Goal: Transaction & Acquisition: Purchase product/service

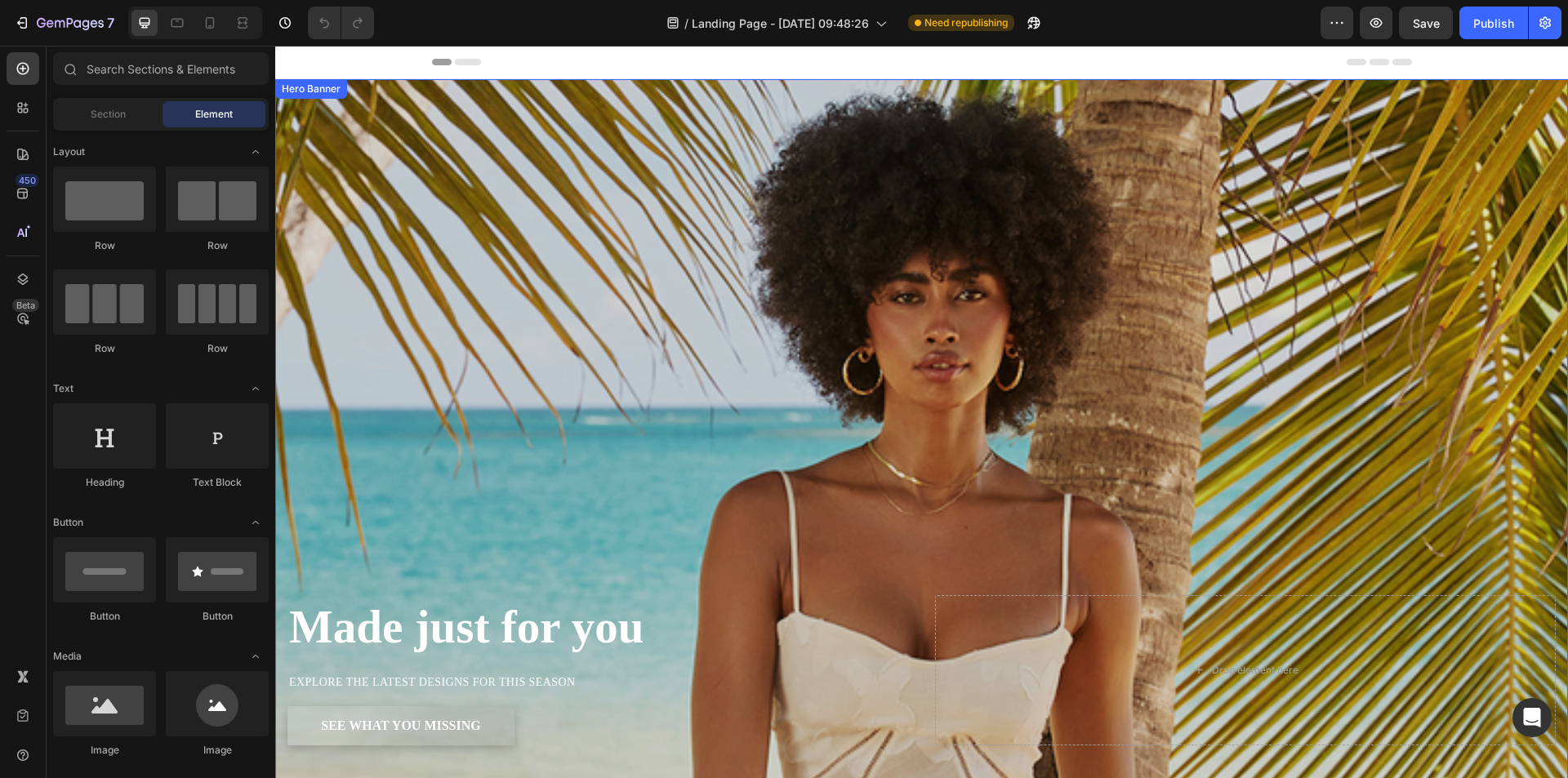
click at [549, 249] on div "Overlay" at bounding box center [921, 446] width 1292 height 735
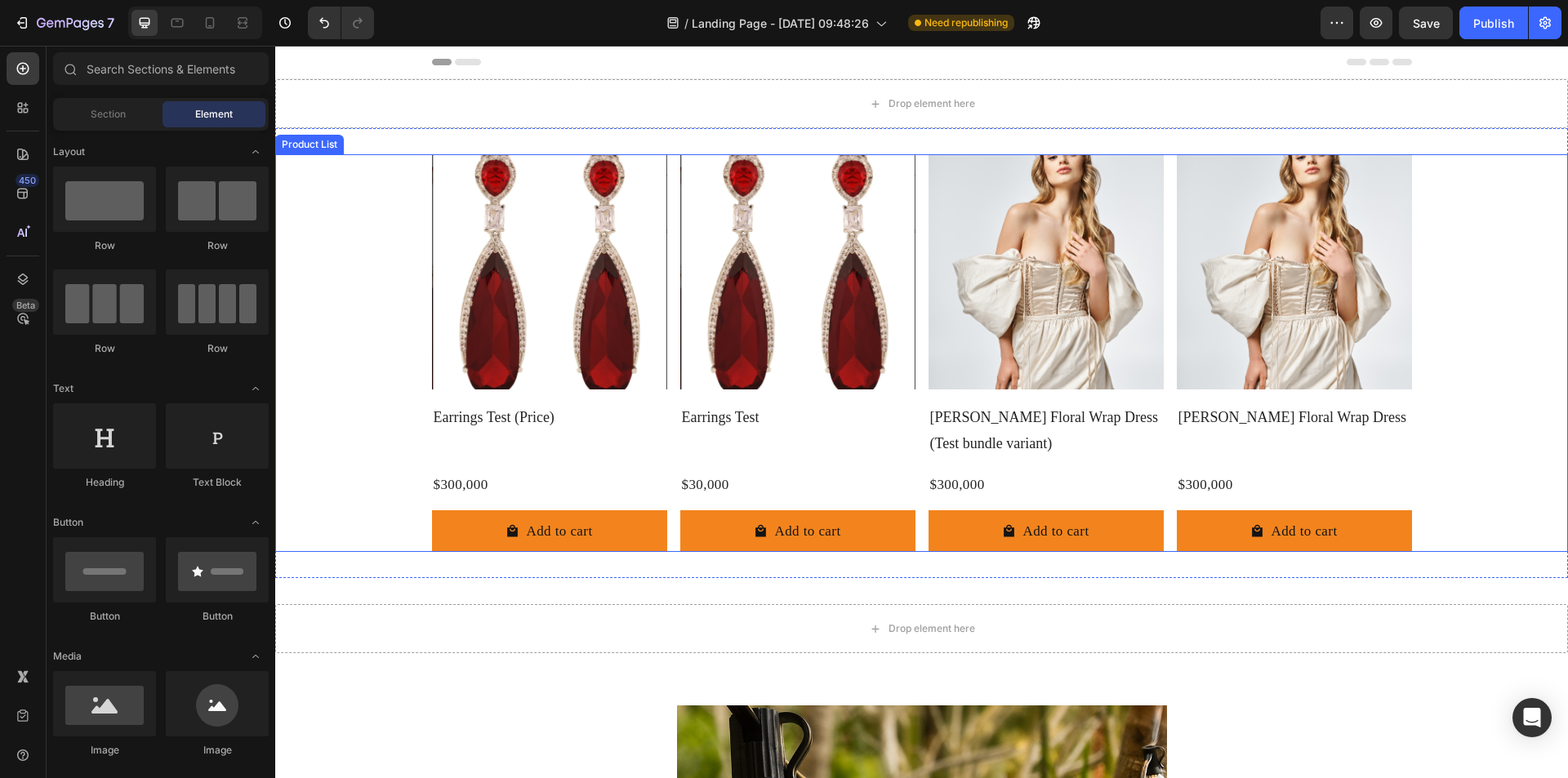
click at [340, 182] on div "Product Images Earrings Test (Price) Product Title $300,000 Product Price Produ…" at bounding box center [921, 353] width 1292 height 397
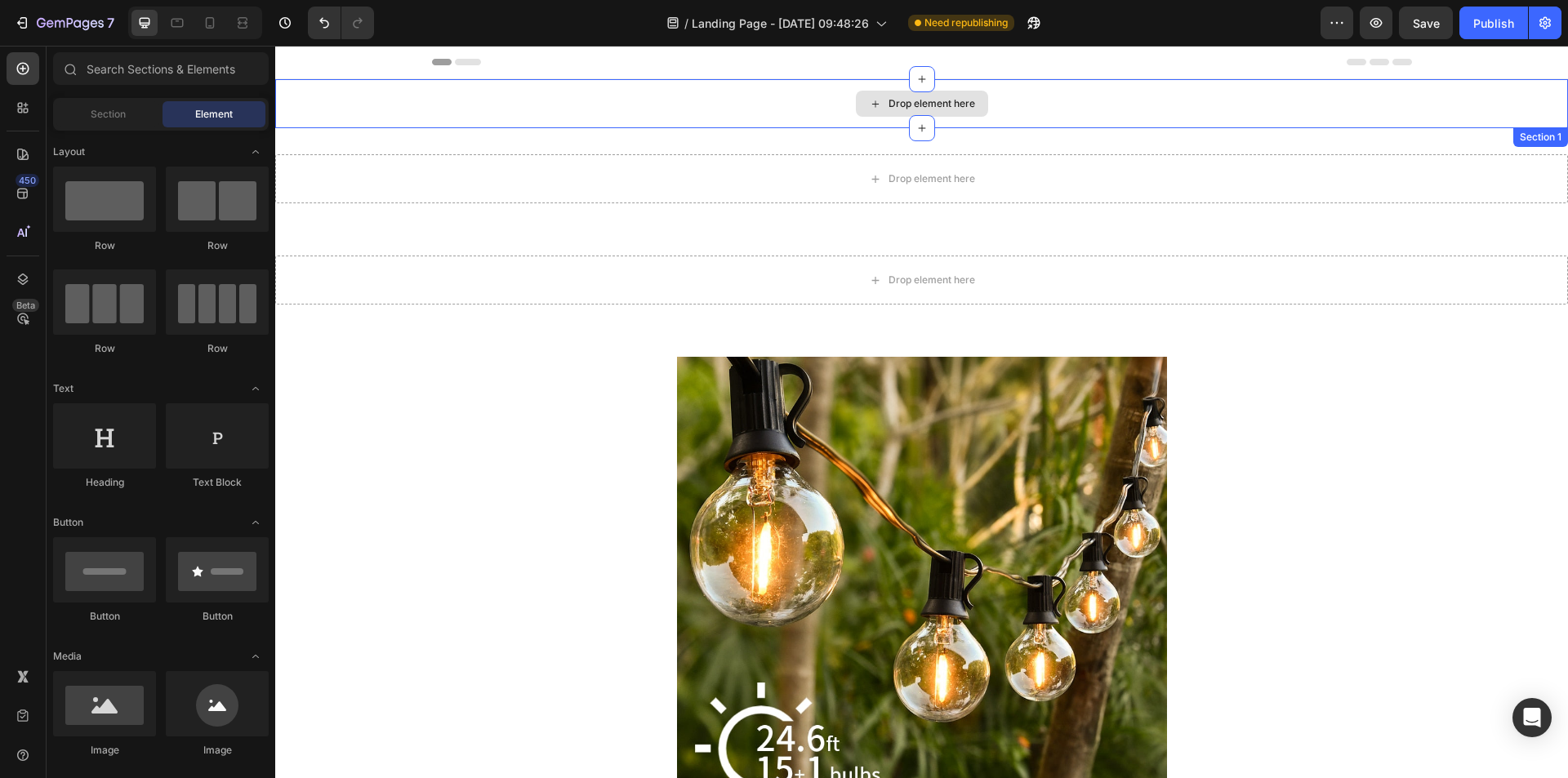
click at [356, 120] on div "Drop element here" at bounding box center [921, 103] width 1292 height 49
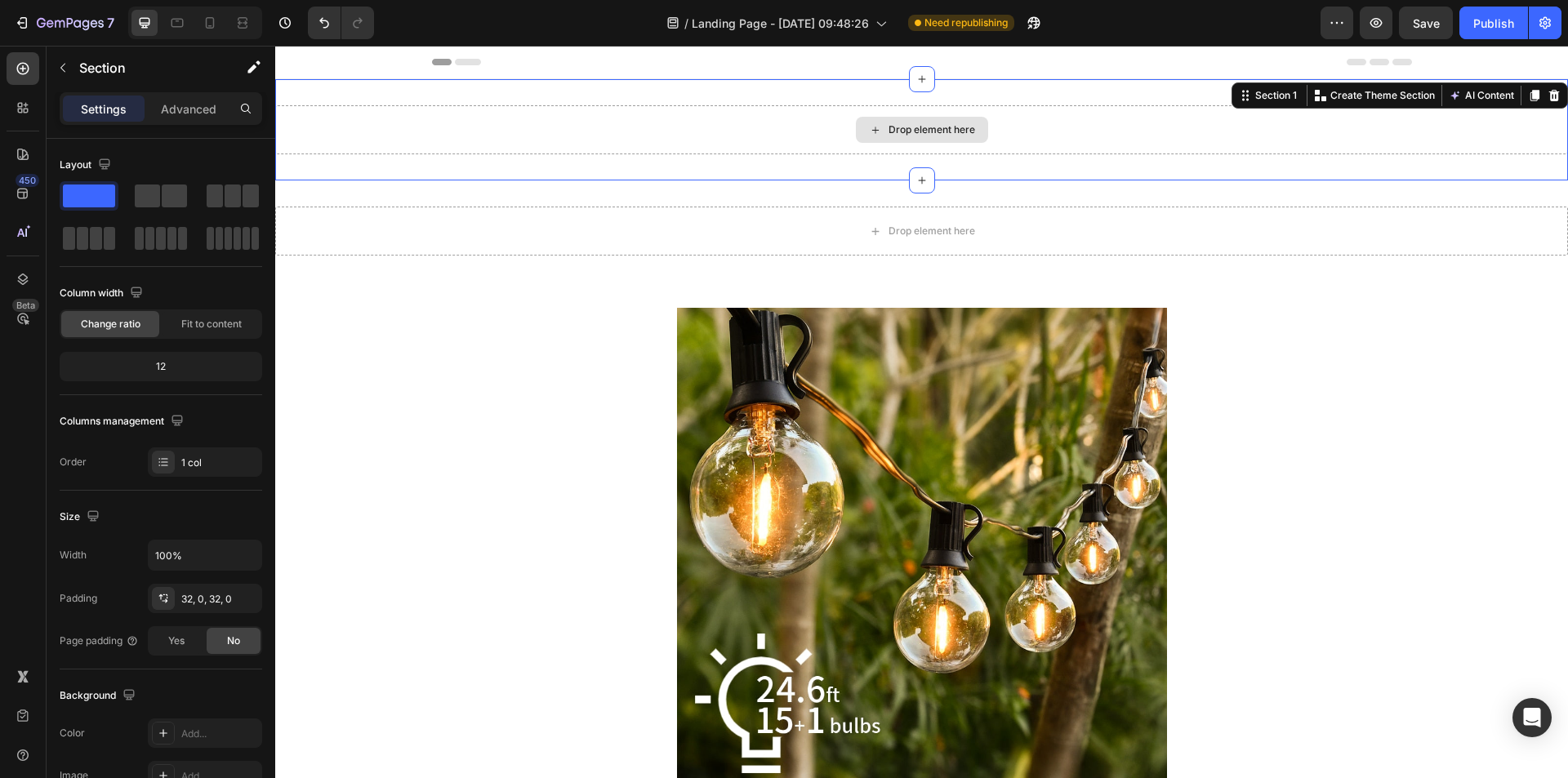
click at [370, 125] on div "Drop element here" at bounding box center [921, 130] width 1292 height 49
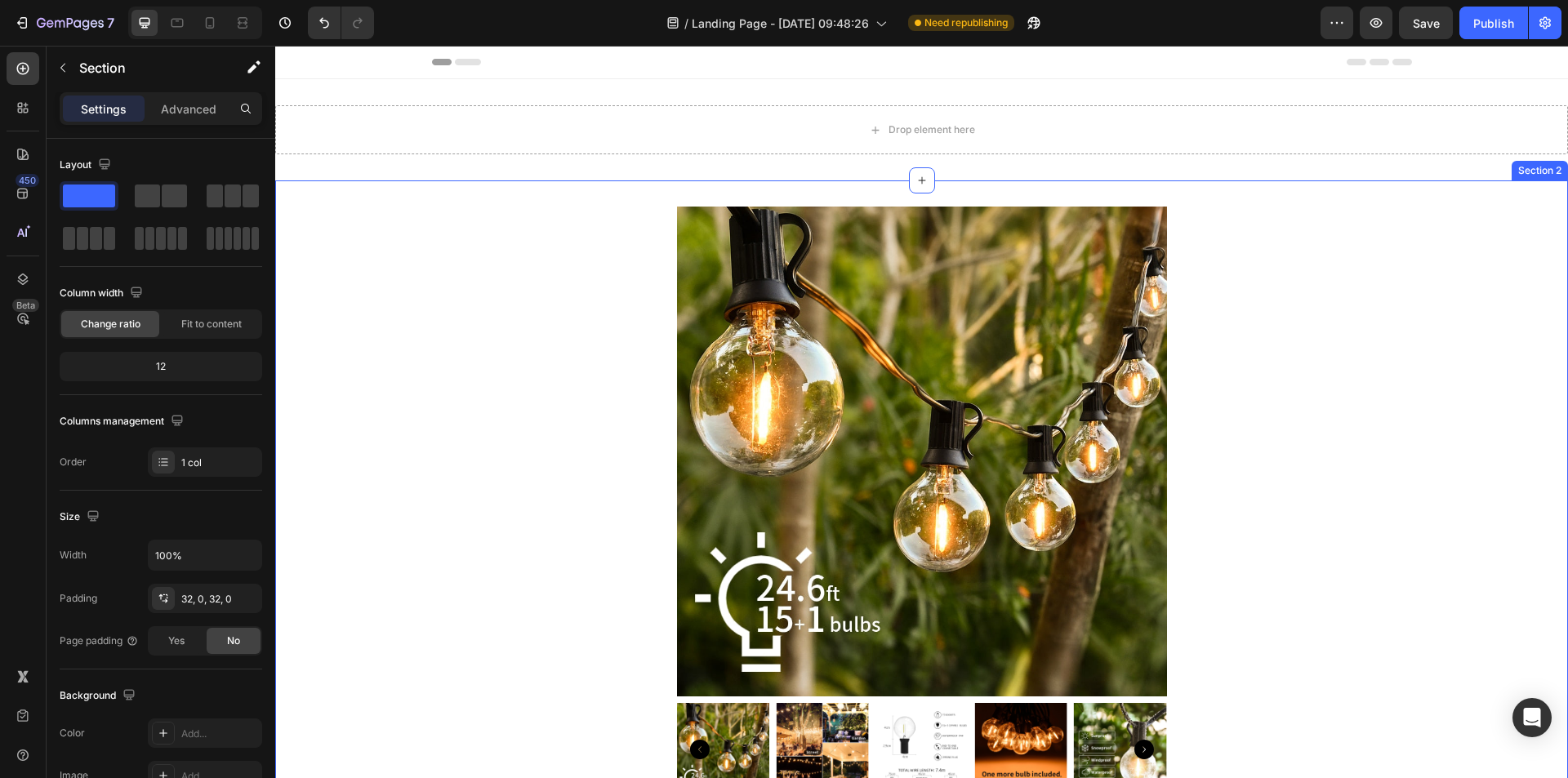
click at [368, 186] on div "Product Images Fairy String Light G40 LED Product Title Image Pack 1 Text Block…" at bounding box center [921, 736] width 1292 height 1111
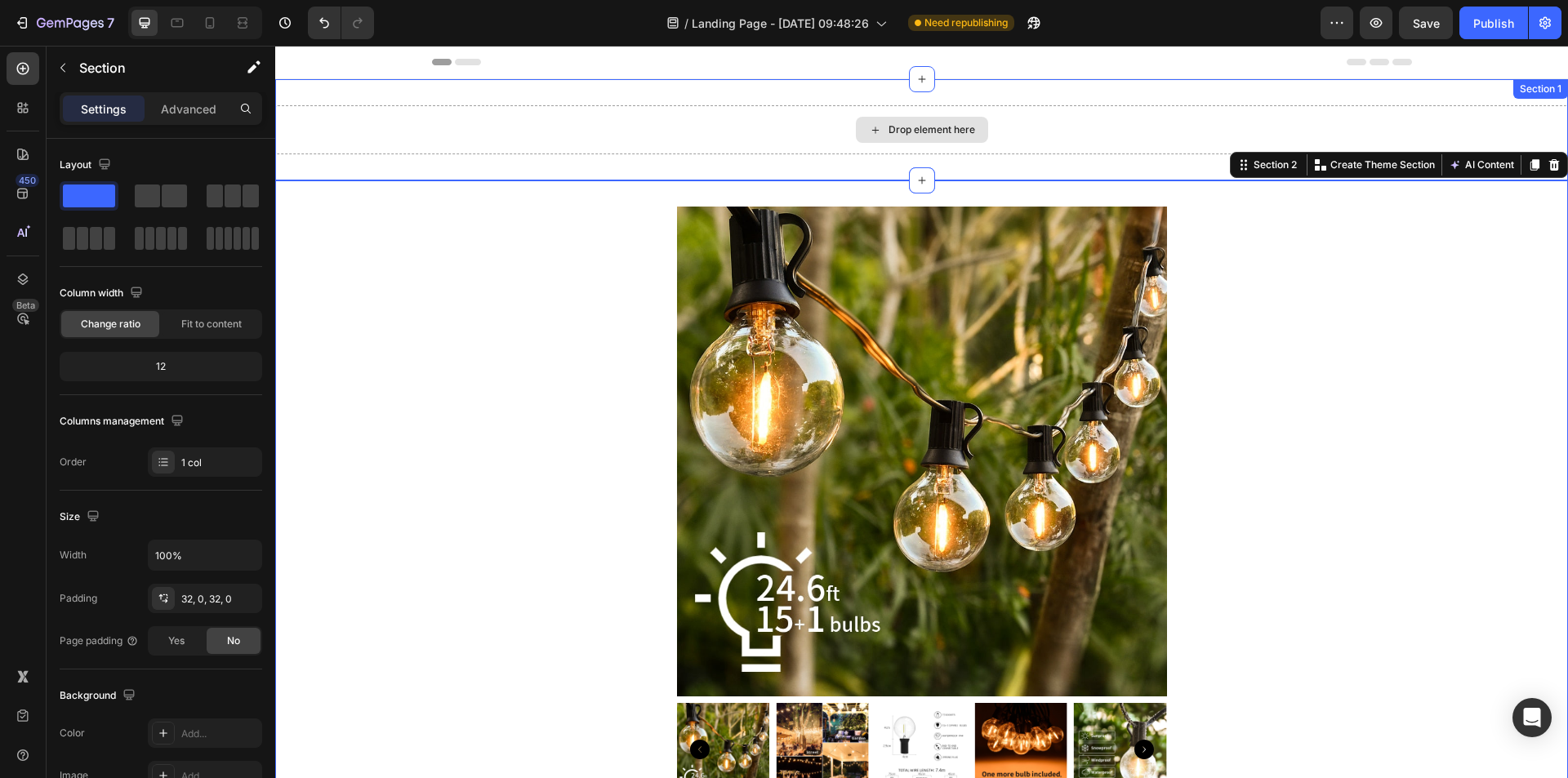
click at [377, 132] on div "Drop element here" at bounding box center [921, 130] width 1292 height 49
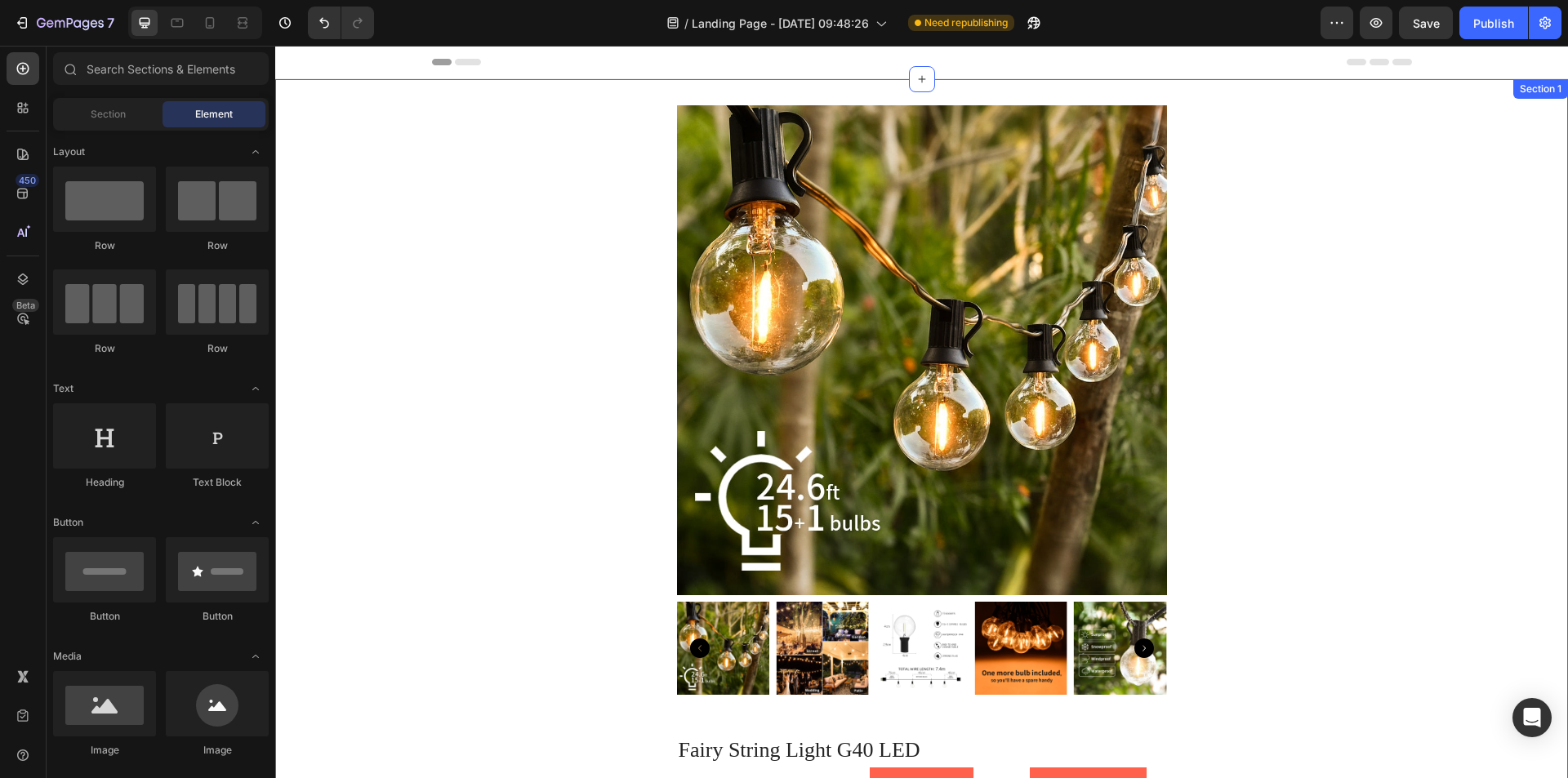
click at [408, 267] on div "Product Images Fairy String Light G40 LED Product Title Image Pack 1 Text Block…" at bounding box center [921, 635] width 1292 height 1059
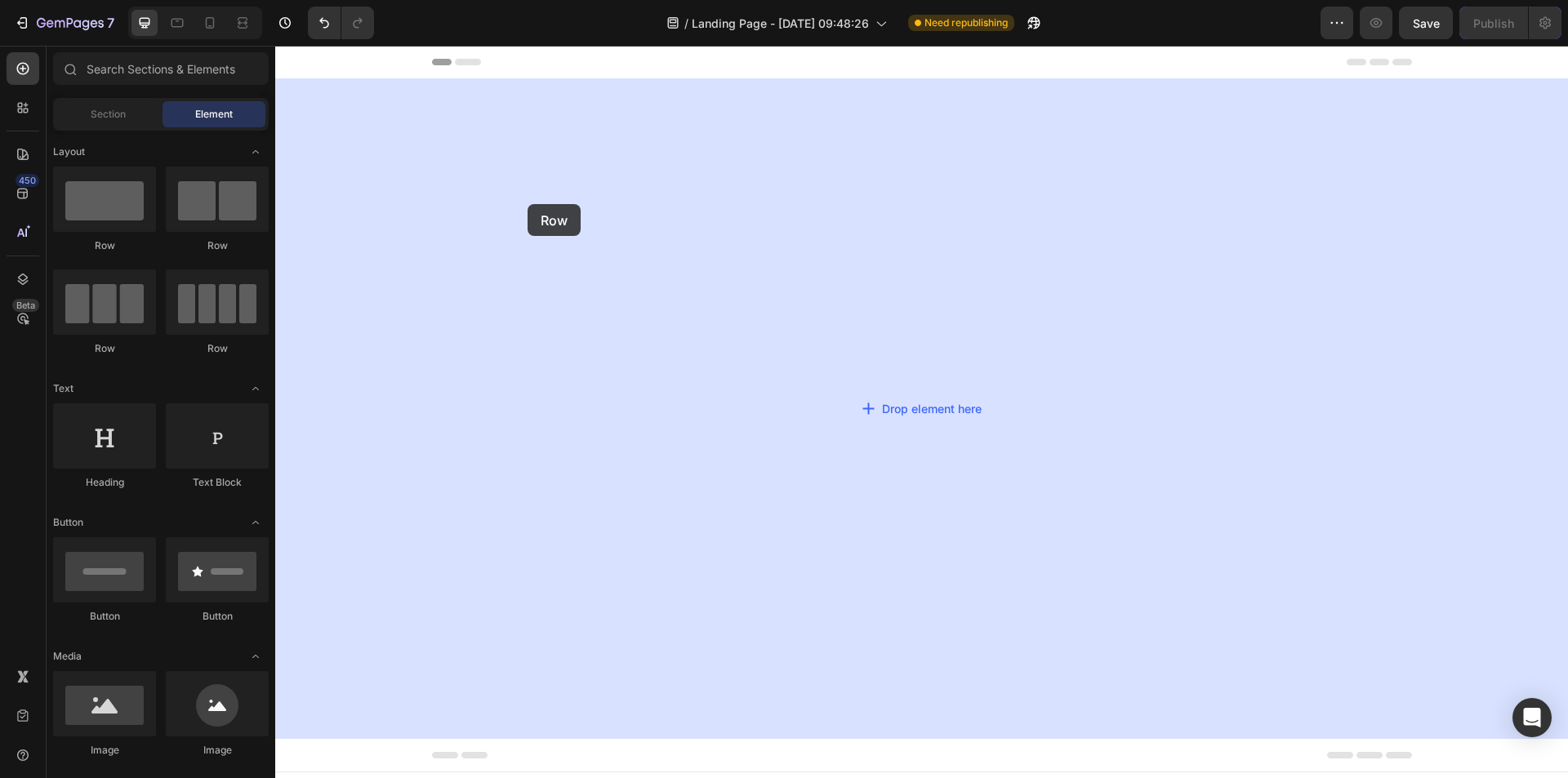
drag, startPoint x: 439, startPoint y: 250, endPoint x: 528, endPoint y: 203, distance: 100.6
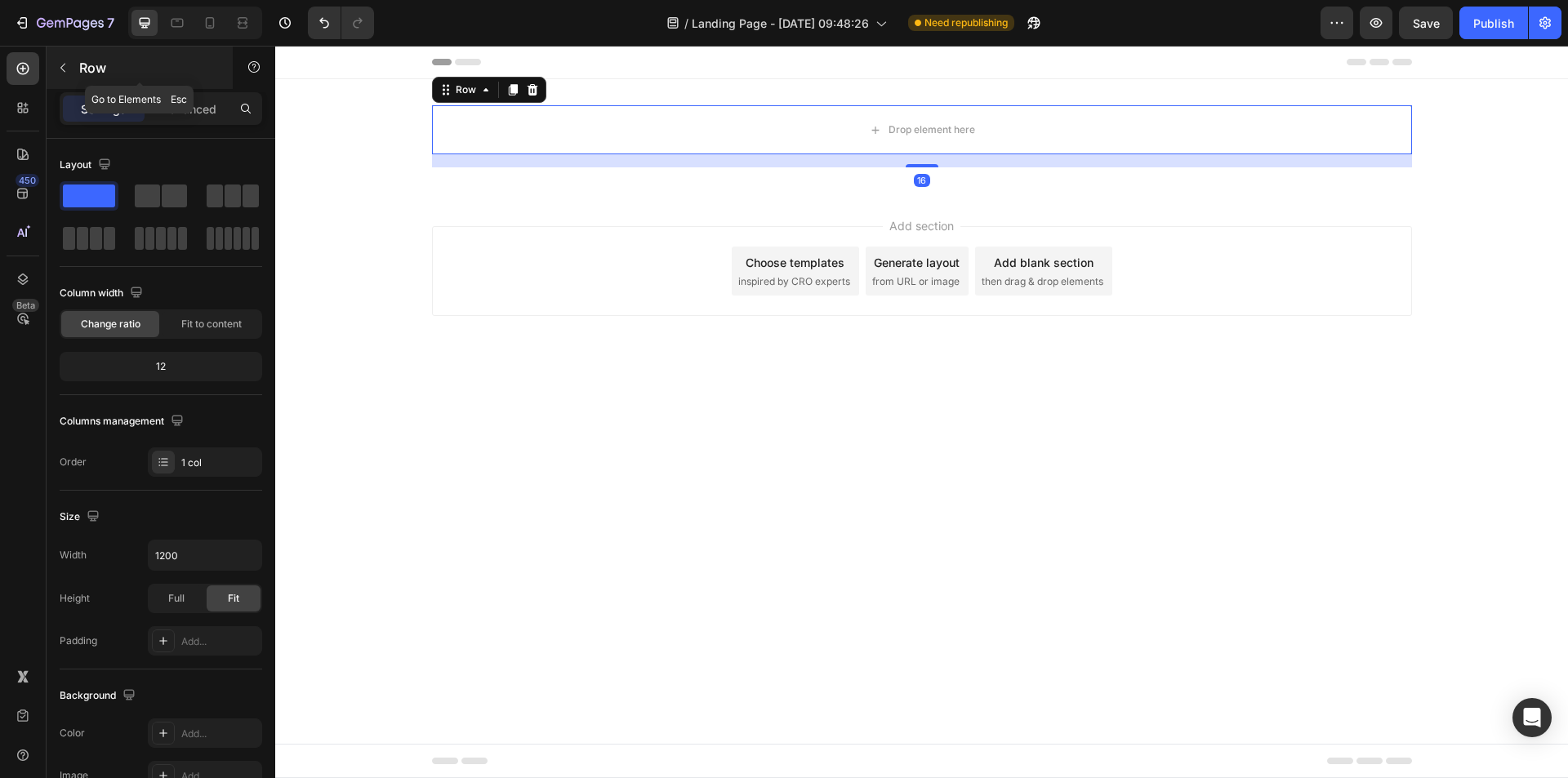
click at [54, 66] on button "button" at bounding box center [63, 68] width 26 height 26
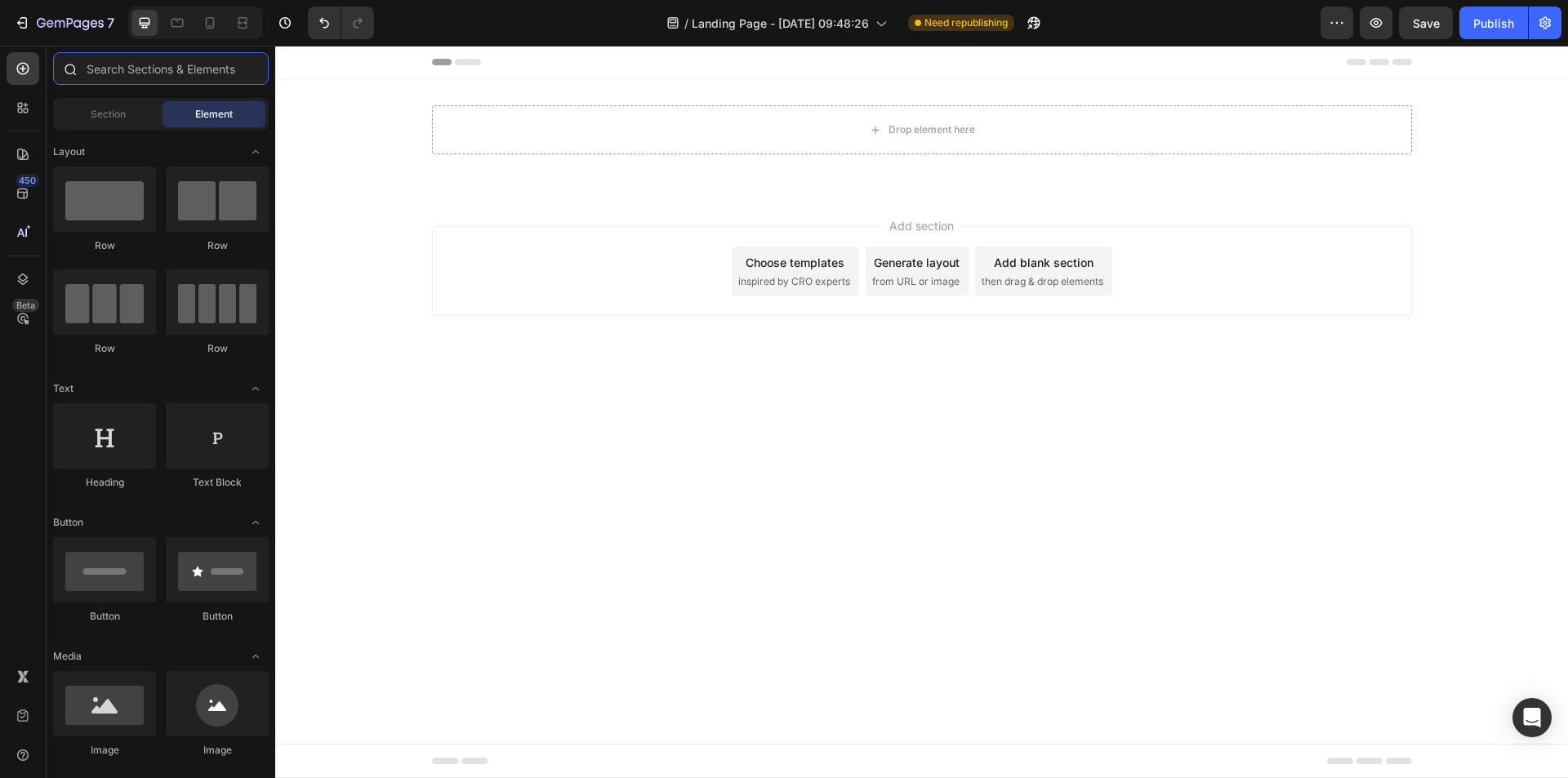
click at [142, 59] on input "text" at bounding box center [161, 69] width 215 height 33
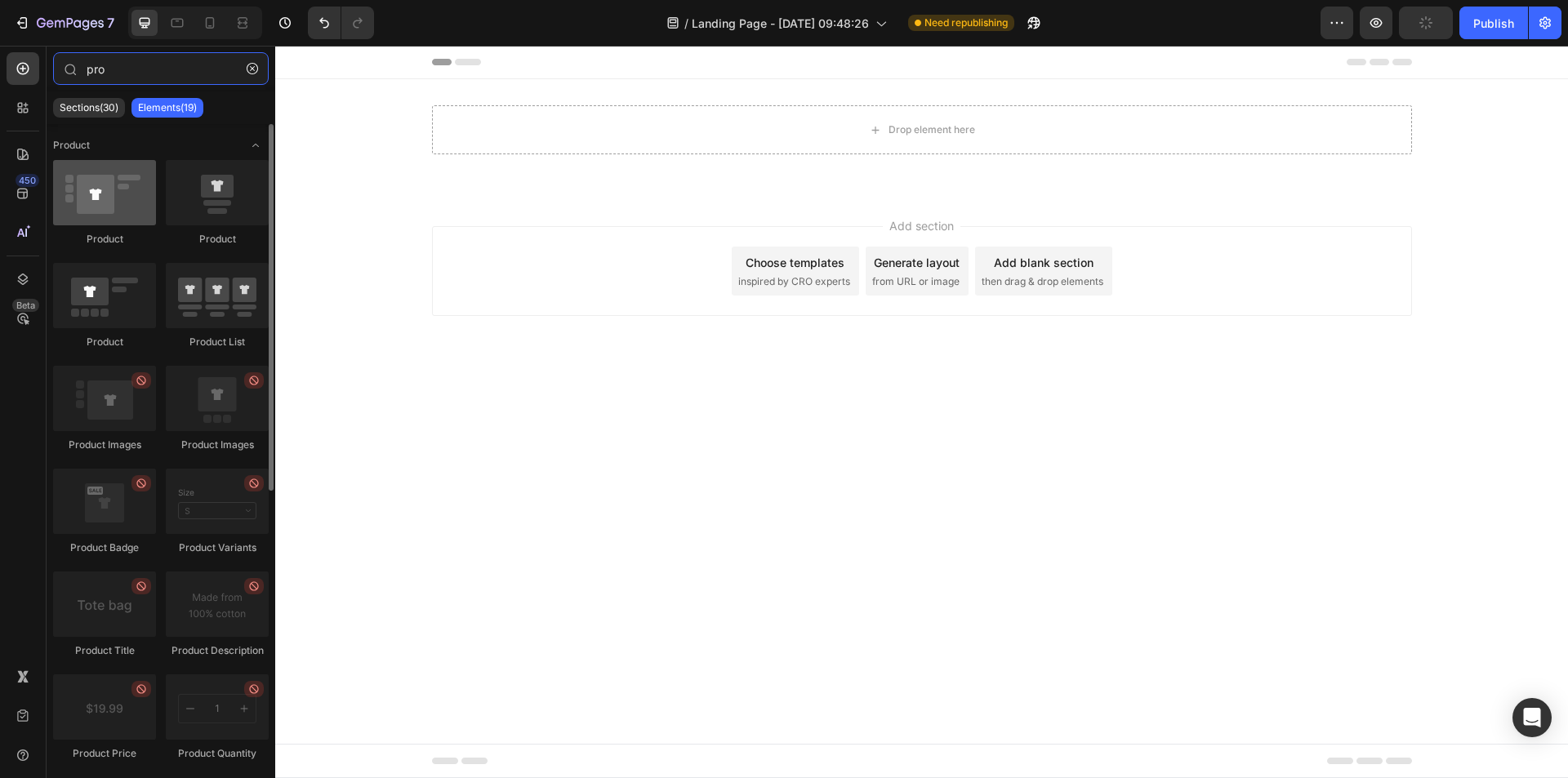
type input "pro"
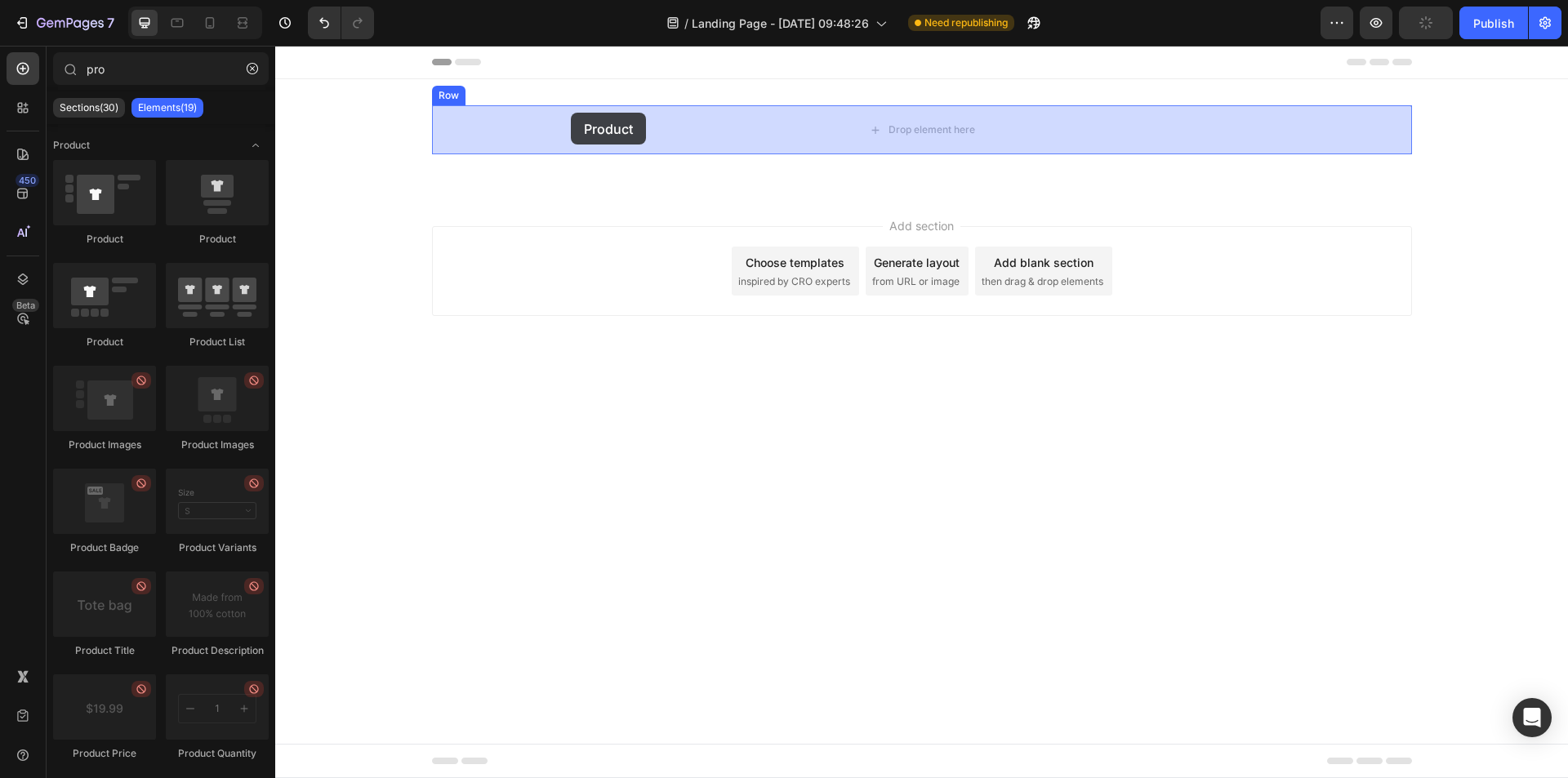
drag, startPoint x: 399, startPoint y: 146, endPoint x: 571, endPoint y: 109, distance: 175.9
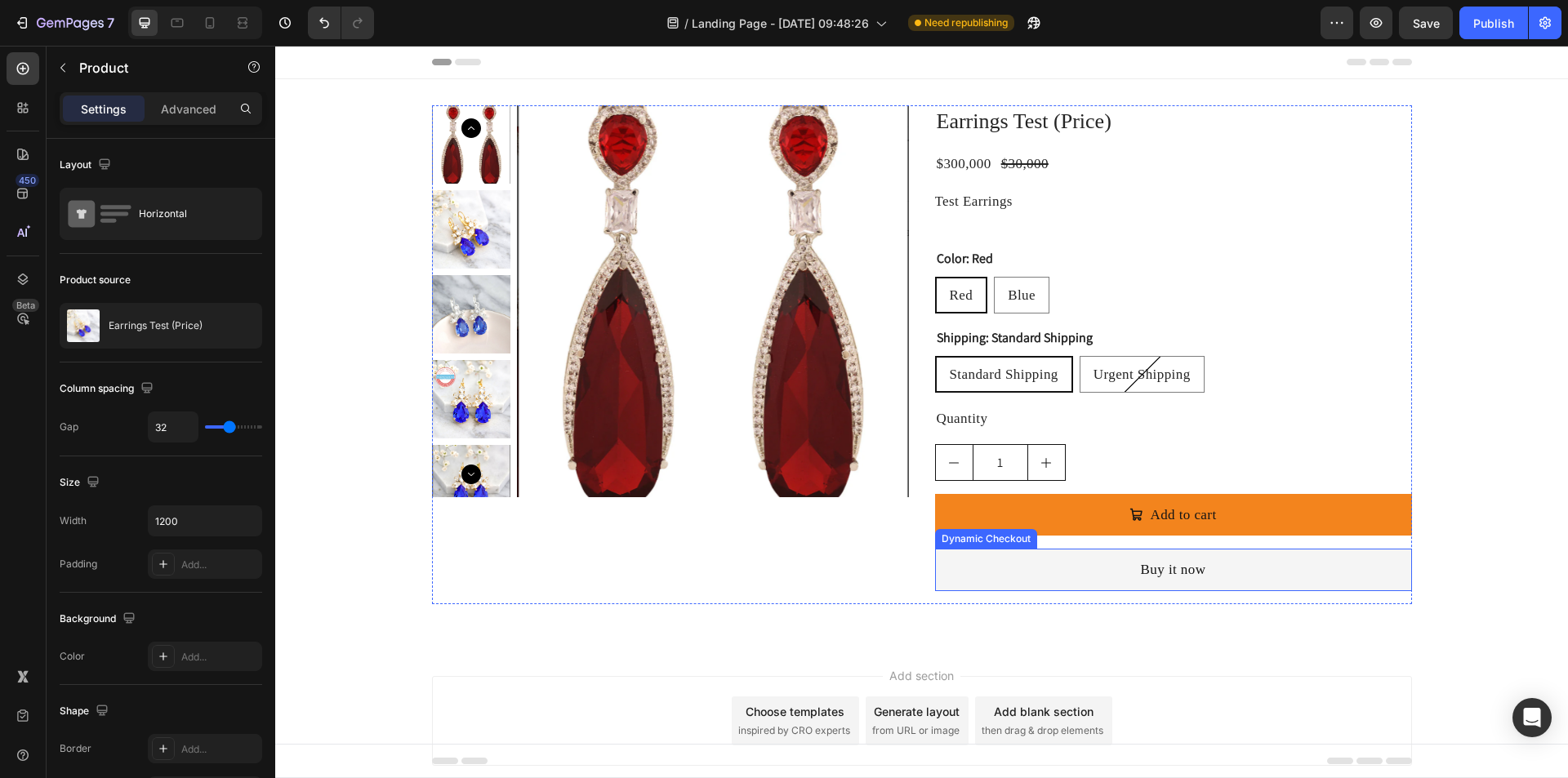
click at [1086, 575] on button "Buy it now" at bounding box center [1173, 569] width 477 height 42
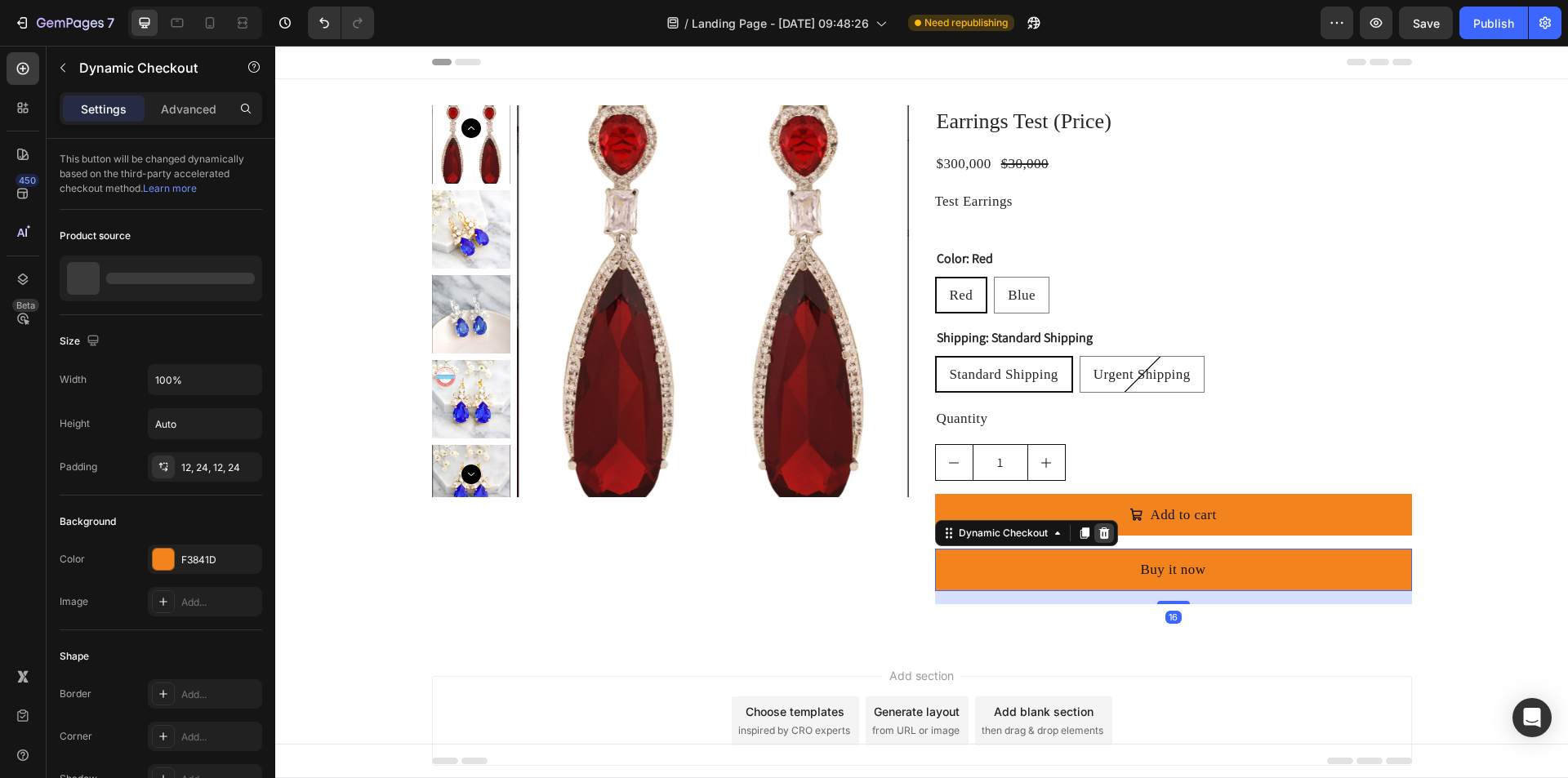
click at [1098, 536] on icon at bounding box center [1103, 532] width 11 height 11
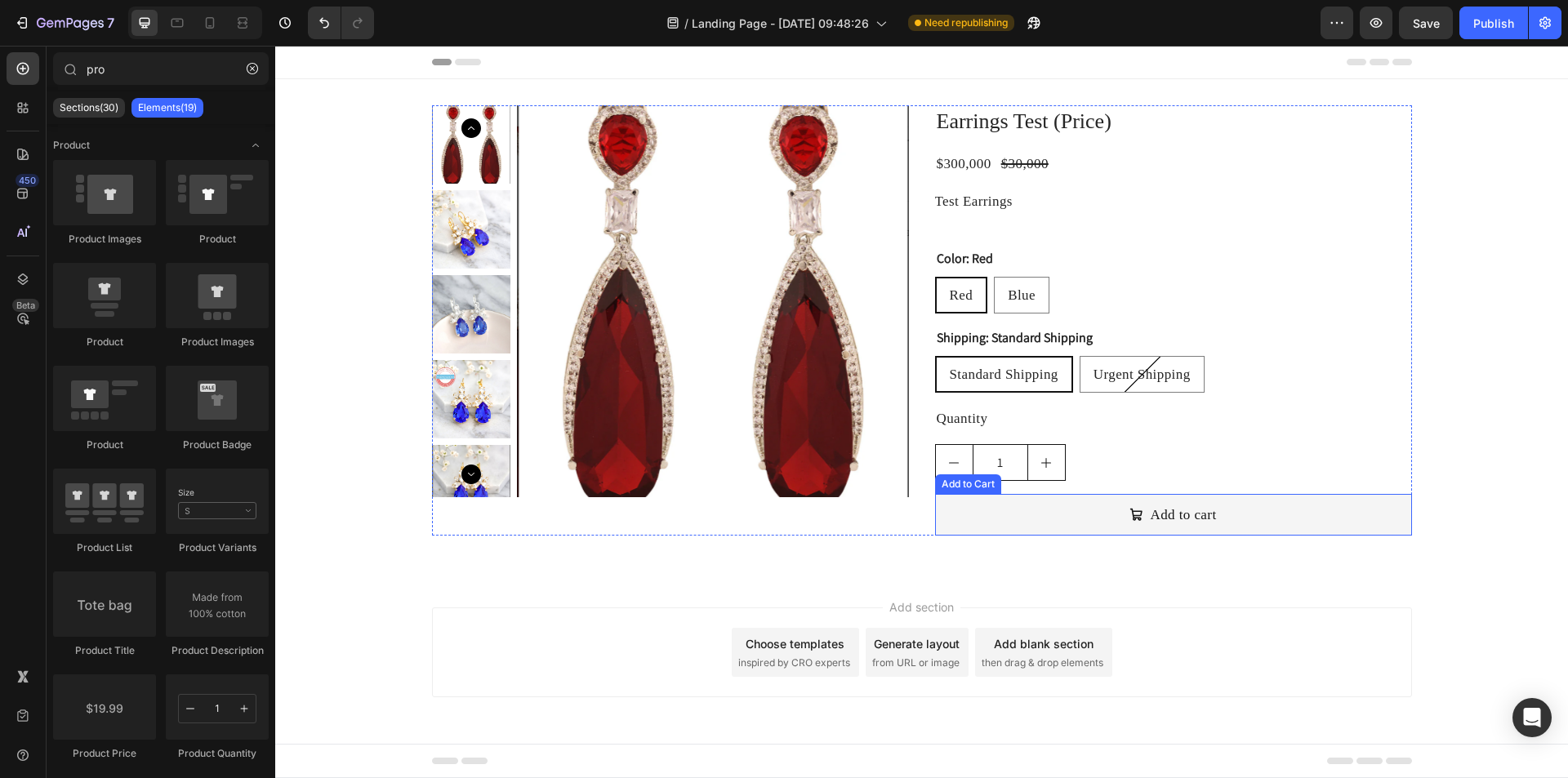
click at [1066, 528] on button "Add to cart" at bounding box center [1173, 514] width 477 height 42
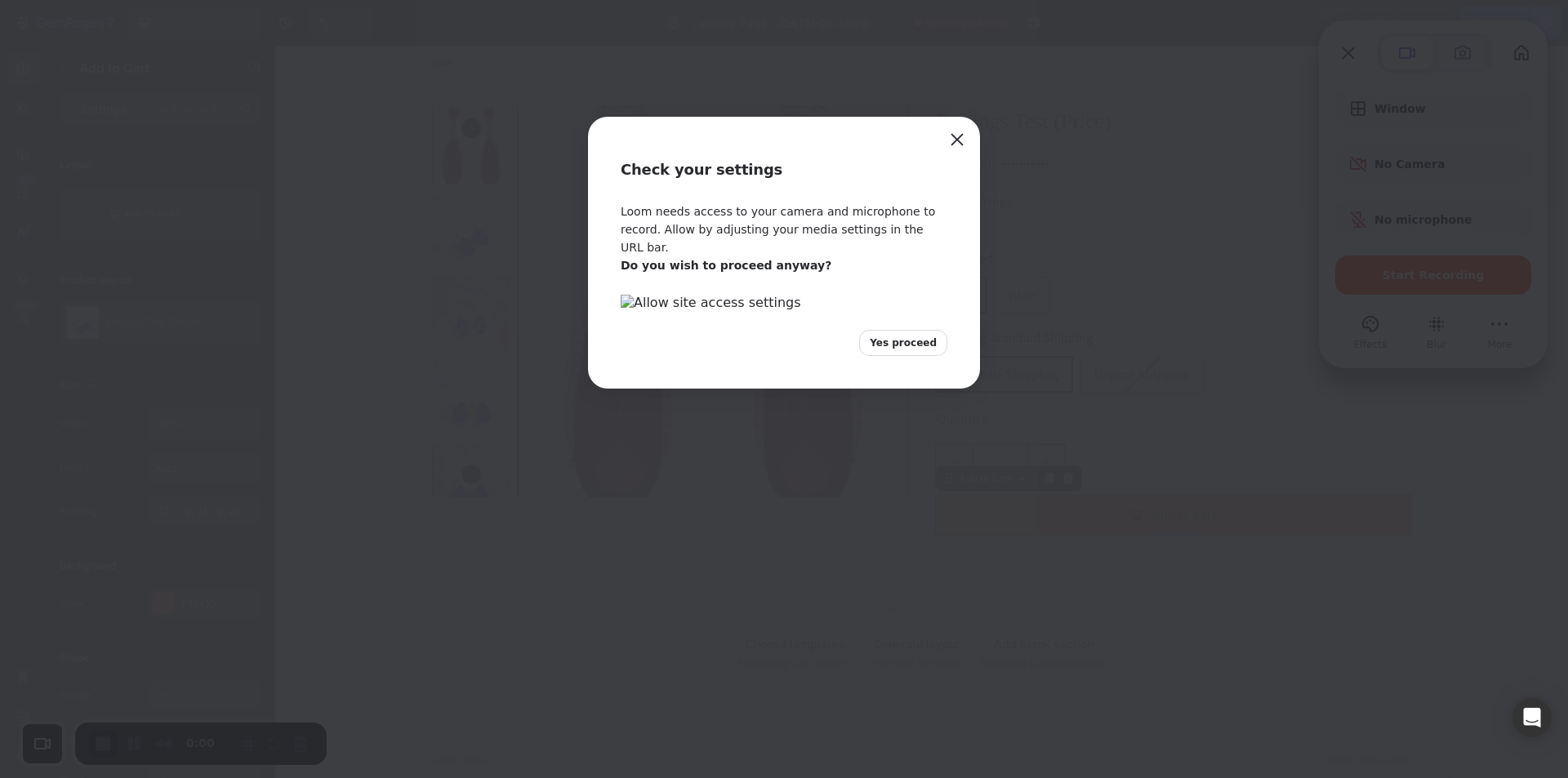
click at [899, 356] on button "Yes proceed" at bounding box center [903, 342] width 88 height 26
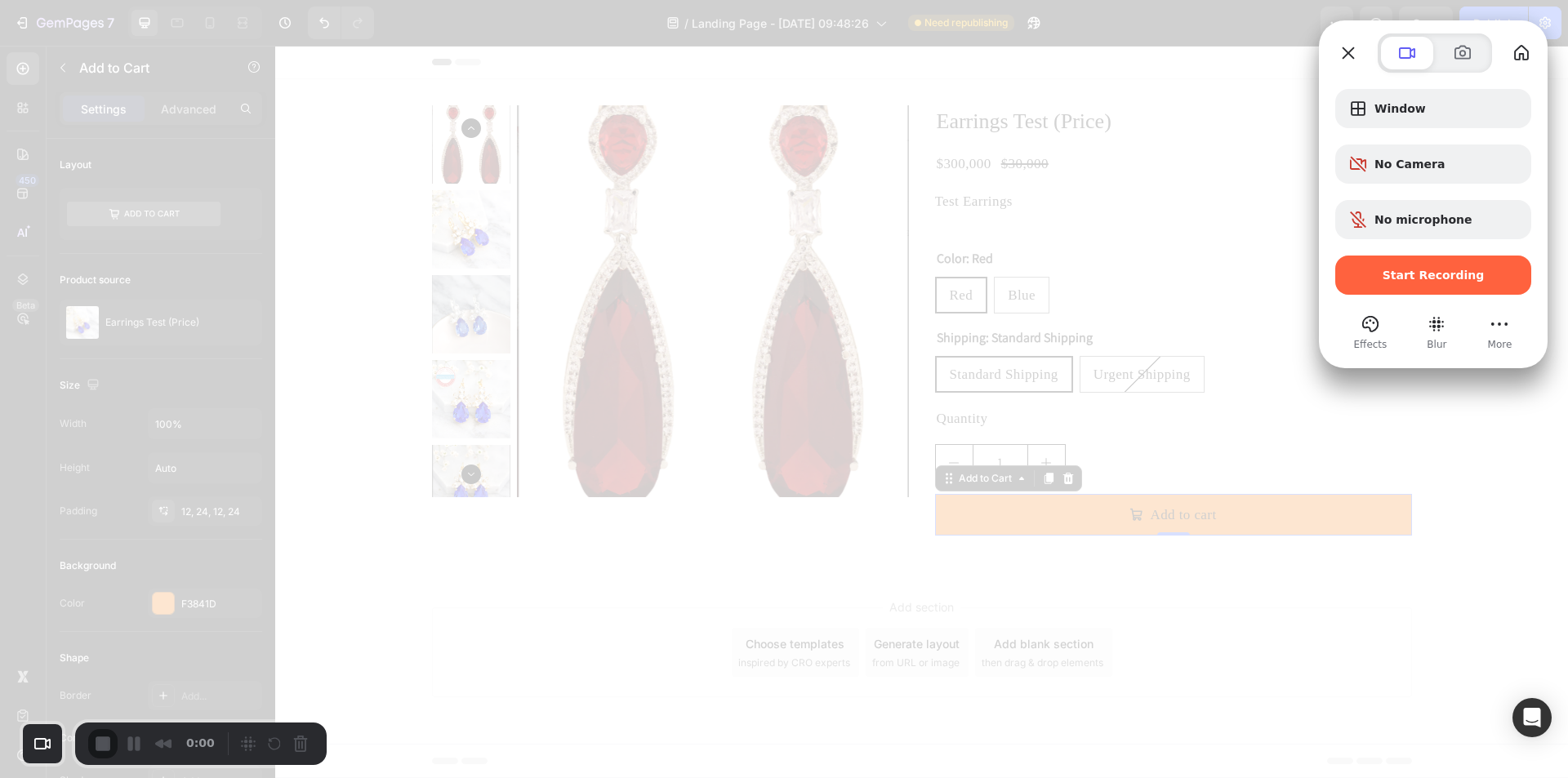
click at [1371, 86] on div "Window No Camera No microphone Start Recording Effects Blur More" at bounding box center [1433, 212] width 229 height 279
click at [1372, 104] on div "Recording options" at bounding box center [1361, 108] width 26 height 19
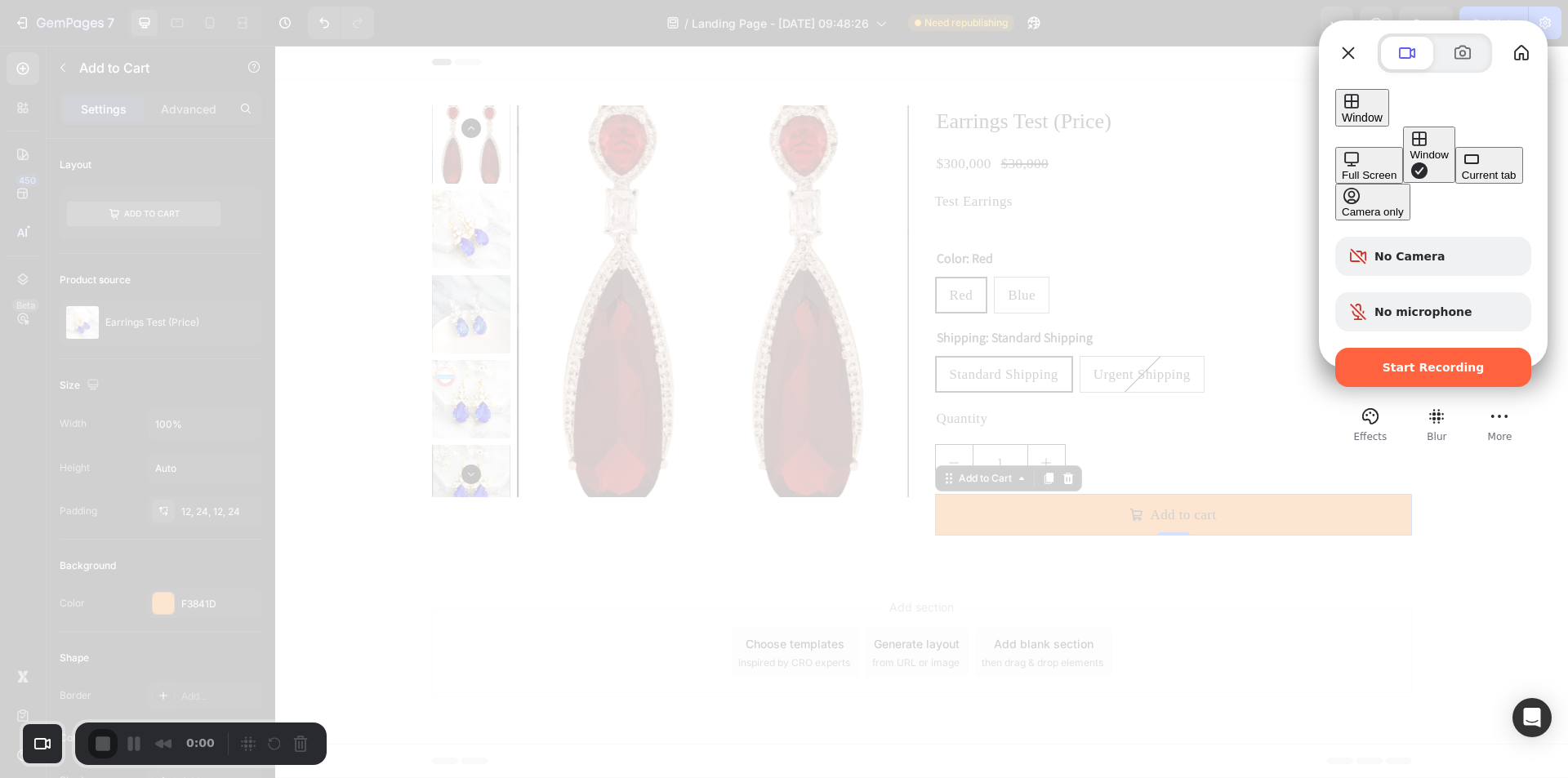
click at [1461, 181] on div "Current tab" at bounding box center [1488, 175] width 55 height 12
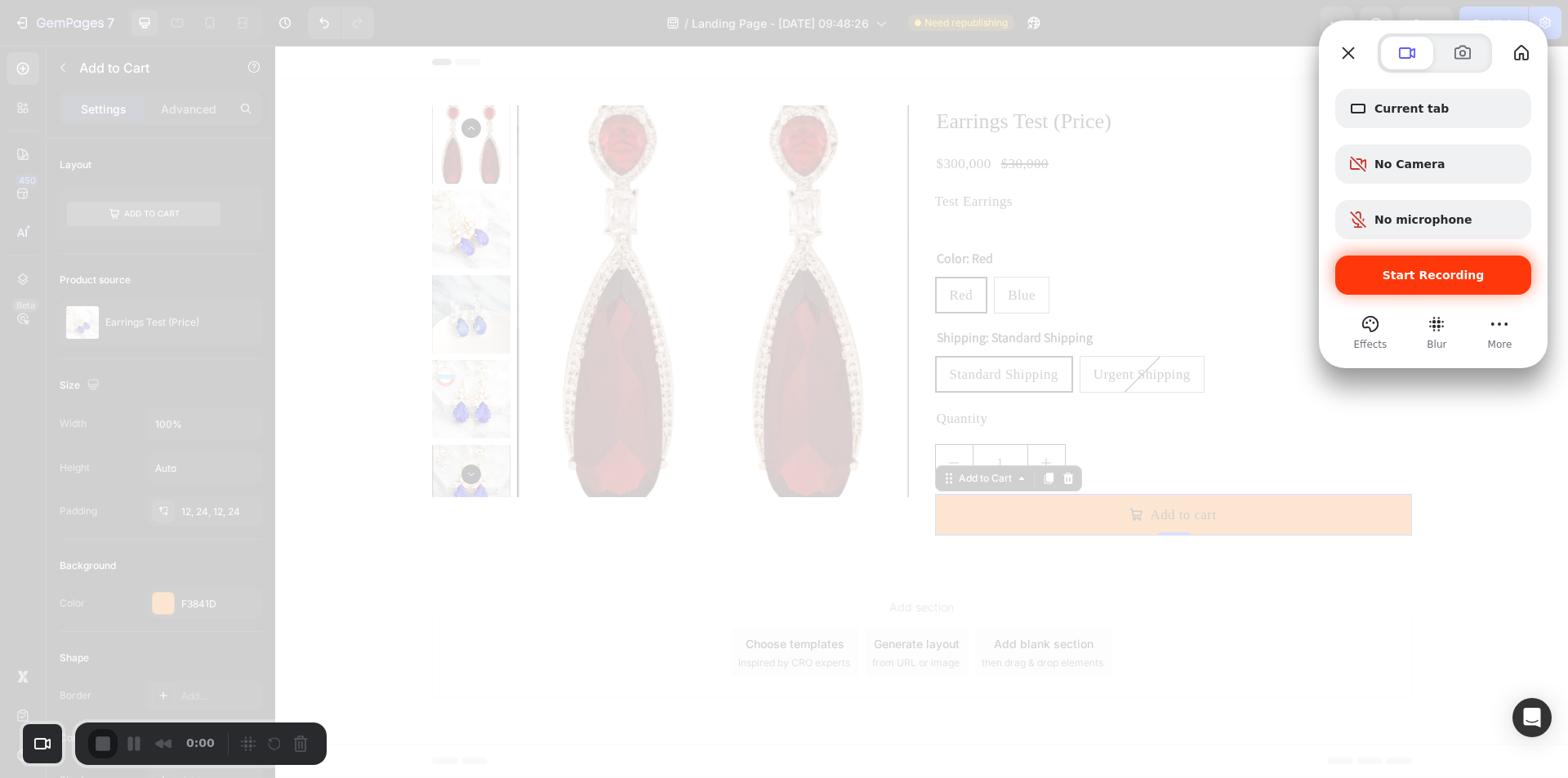
click at [1442, 269] on span "Start Recording" at bounding box center [1433, 275] width 102 height 13
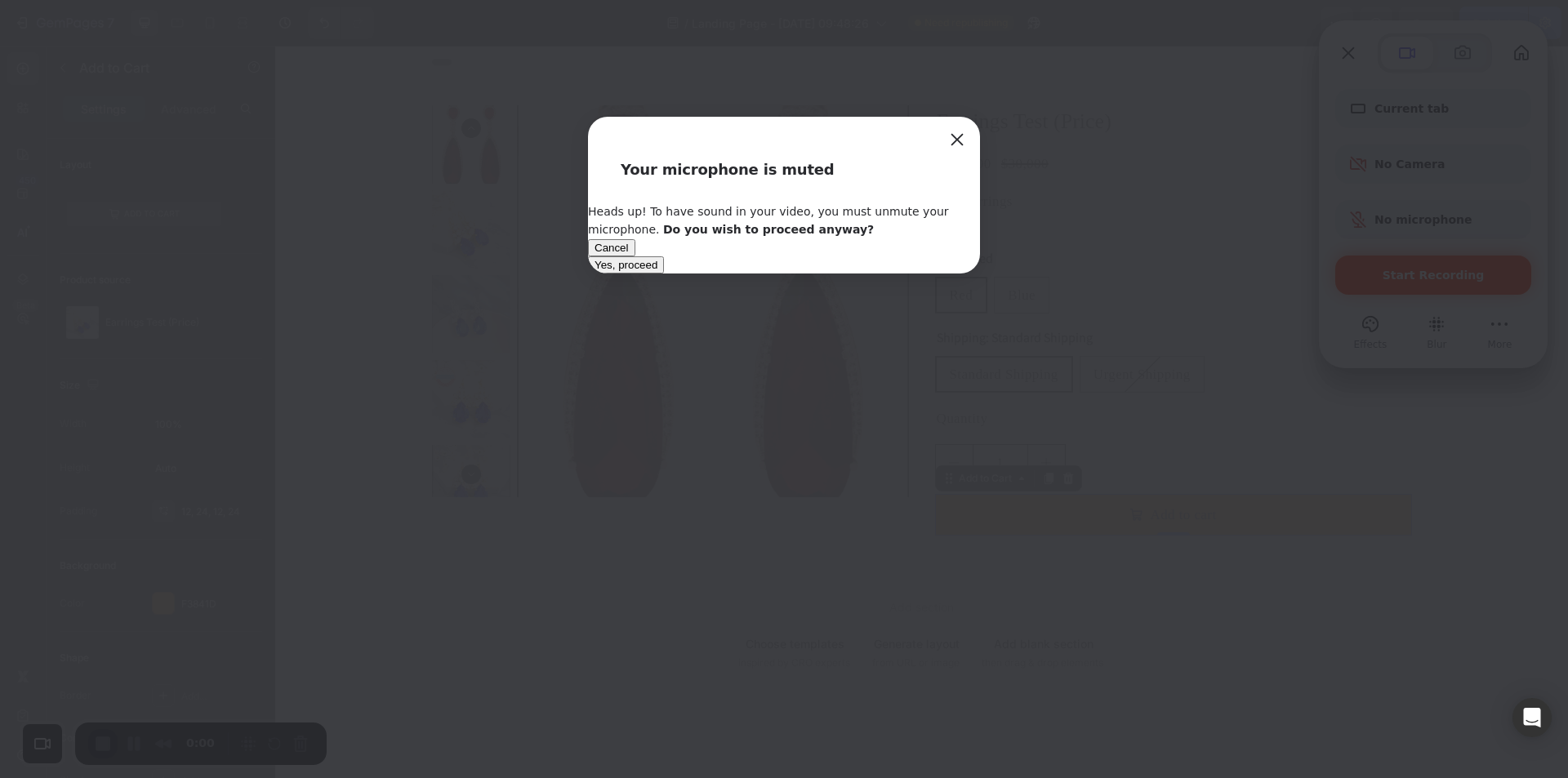
drag, startPoint x: 889, startPoint y: 289, endPoint x: 1177, endPoint y: 383, distance: 303.0
click at [657, 271] on span "Yes, proceed" at bounding box center [626, 264] width 63 height 12
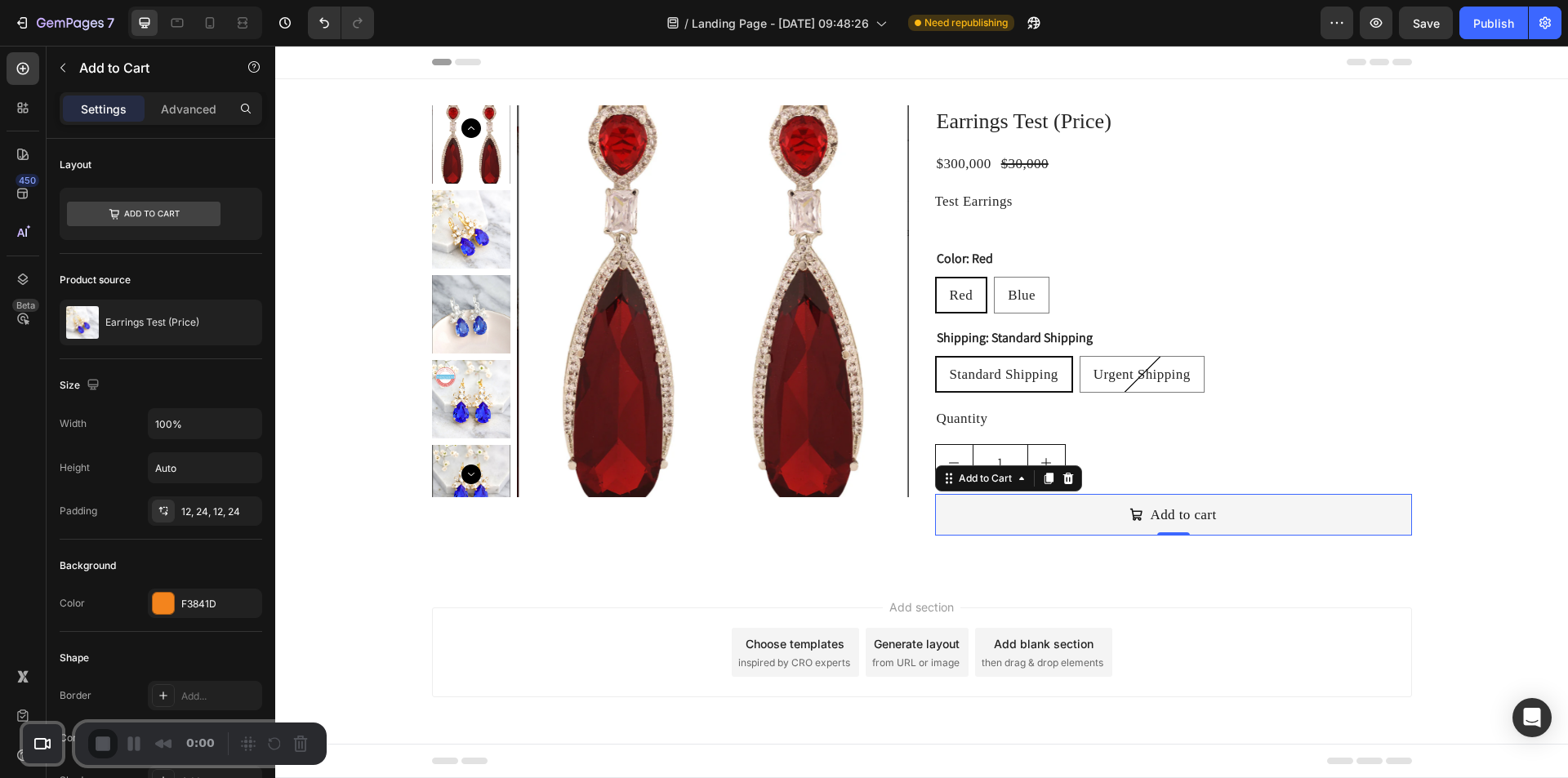
click at [985, 521] on button "Add to cart" at bounding box center [1173, 514] width 477 height 42
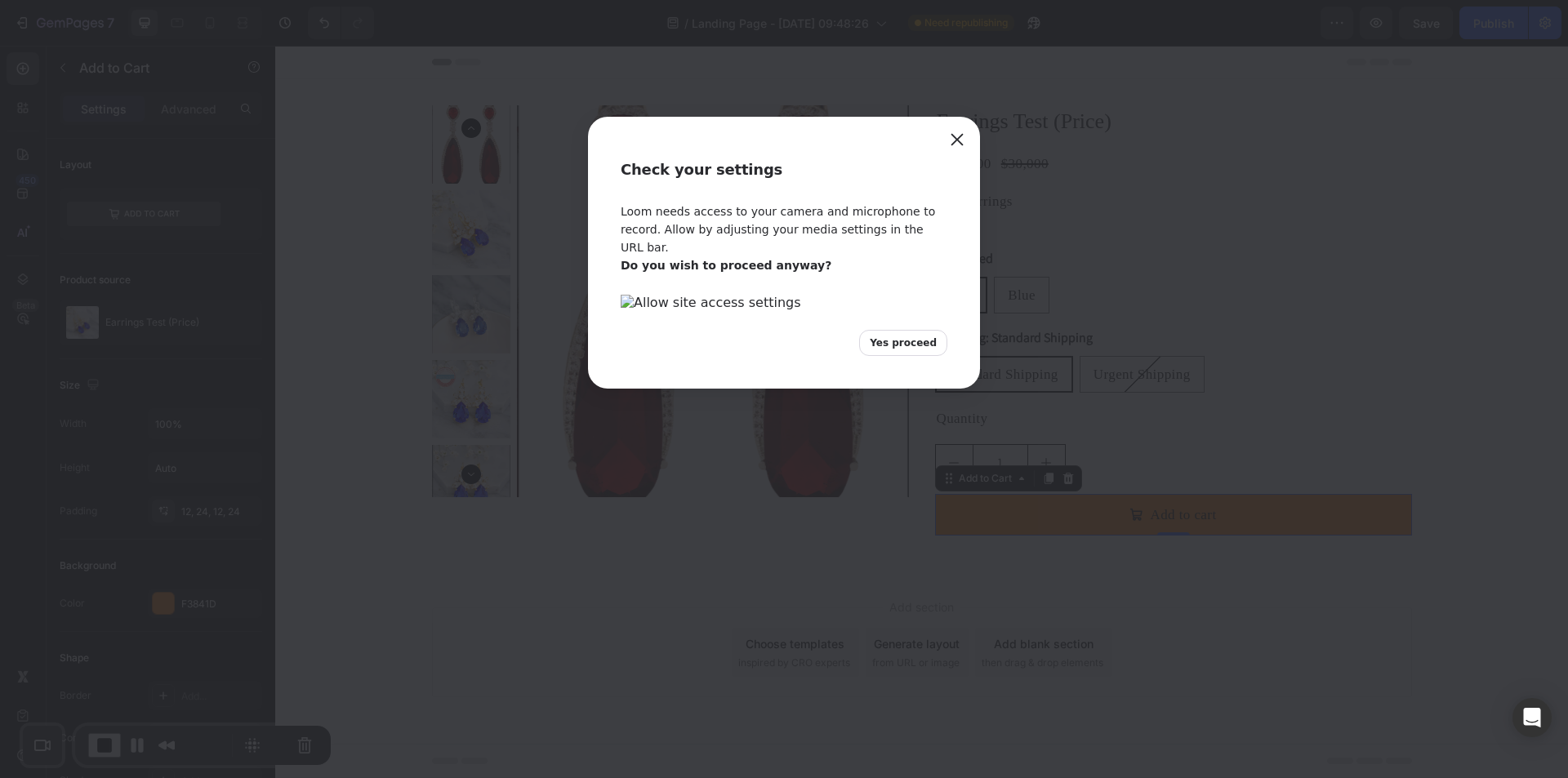
click at [893, 350] on span "Yes proceed" at bounding box center [902, 342] width 67 height 14
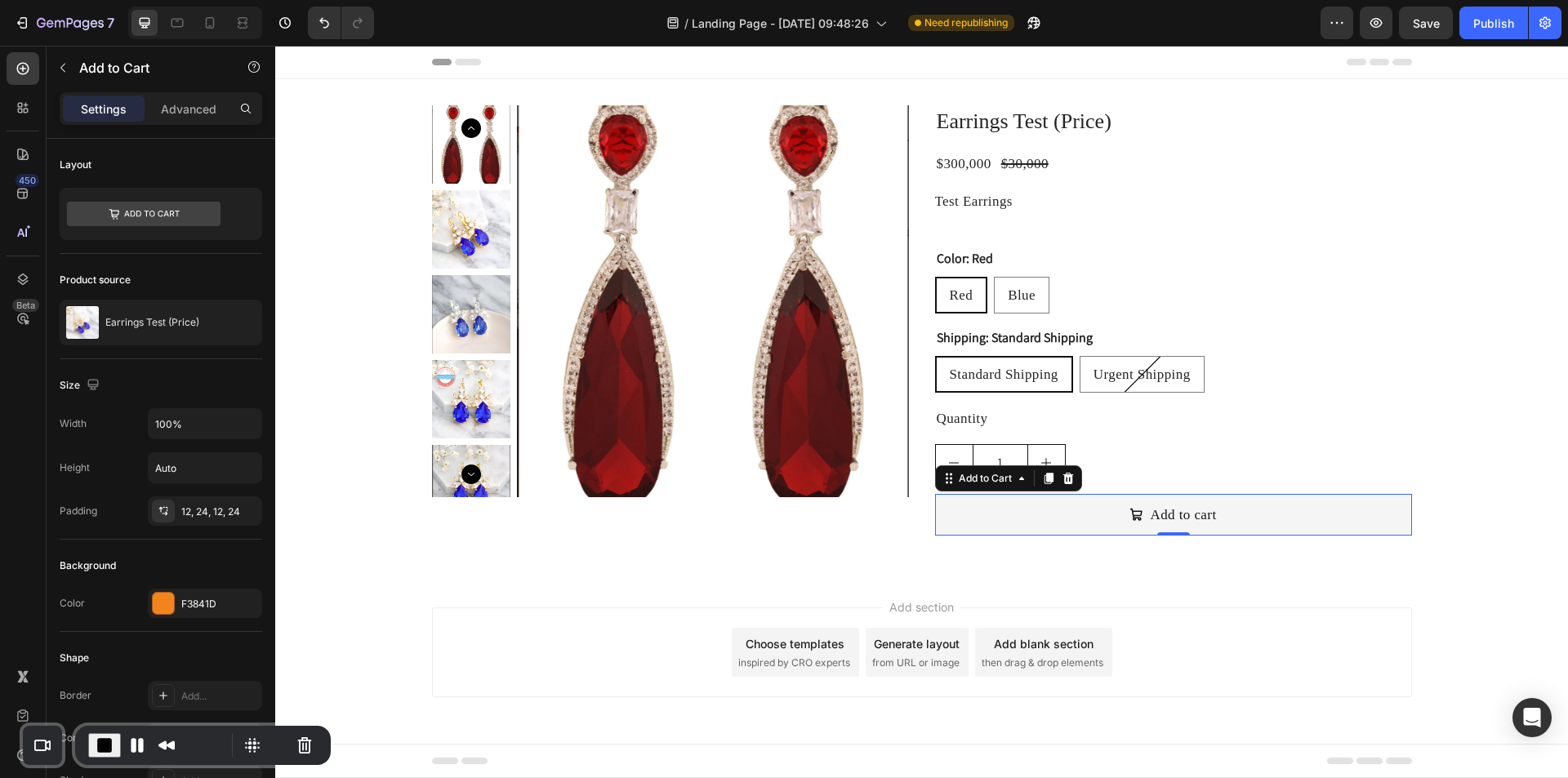
click at [1028, 505] on button "Add to cart" at bounding box center [1173, 514] width 477 height 42
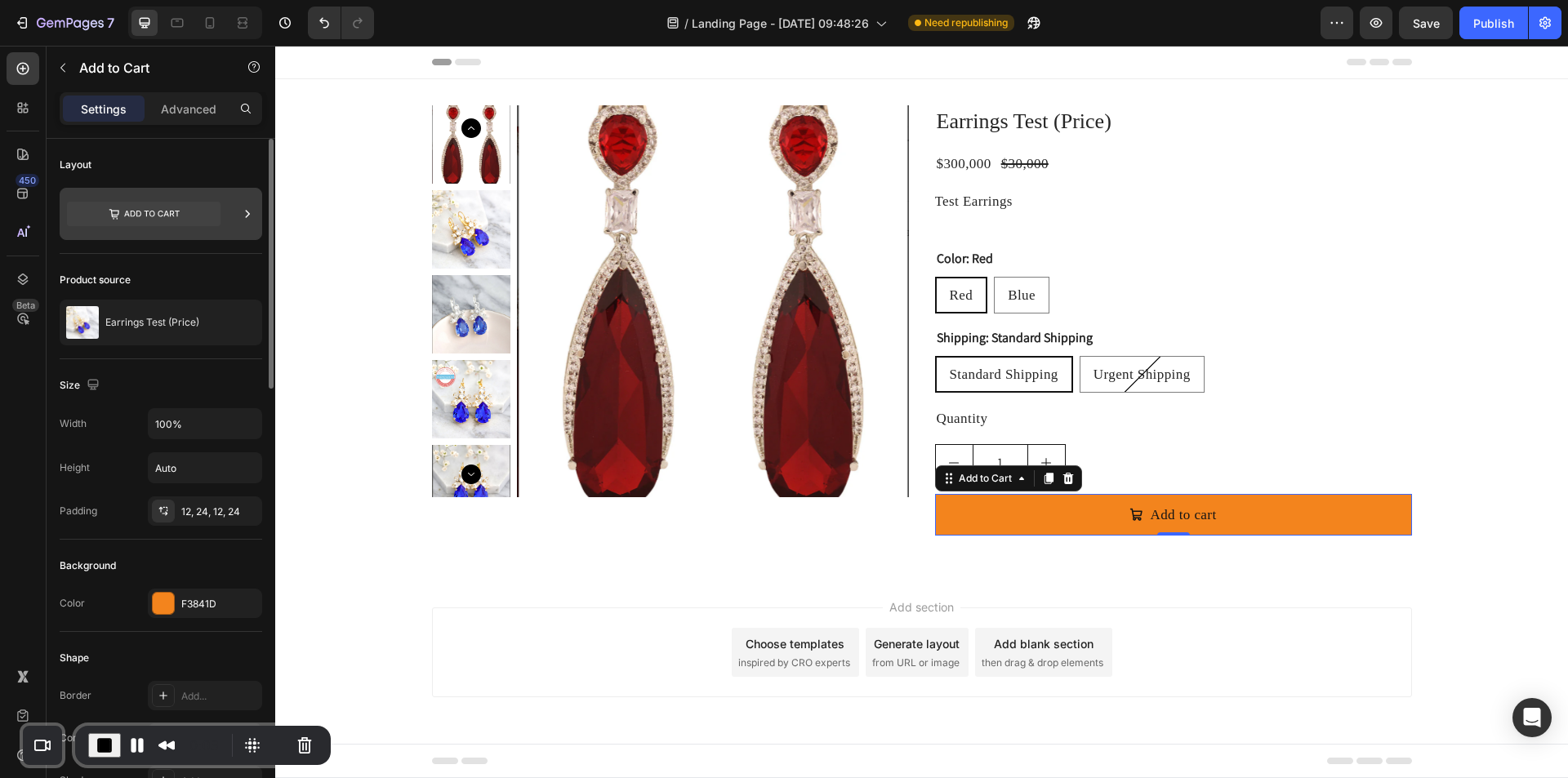
click at [147, 211] on icon at bounding box center [143, 214] width 153 height 25
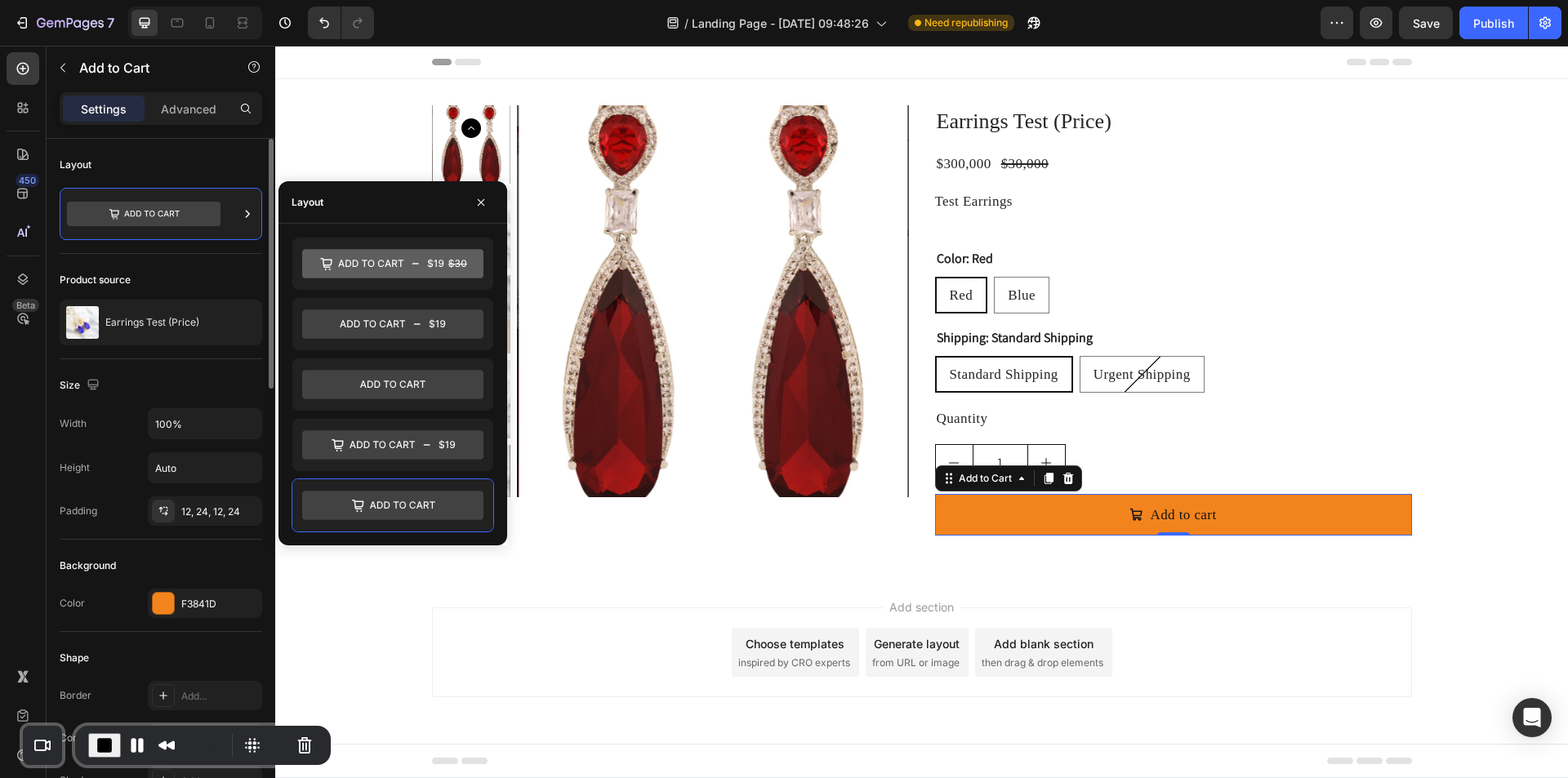
drag, startPoint x: 384, startPoint y: 382, endPoint x: 182, endPoint y: 489, distance: 228.6
click at [385, 382] on icon at bounding box center [393, 384] width 181 height 30
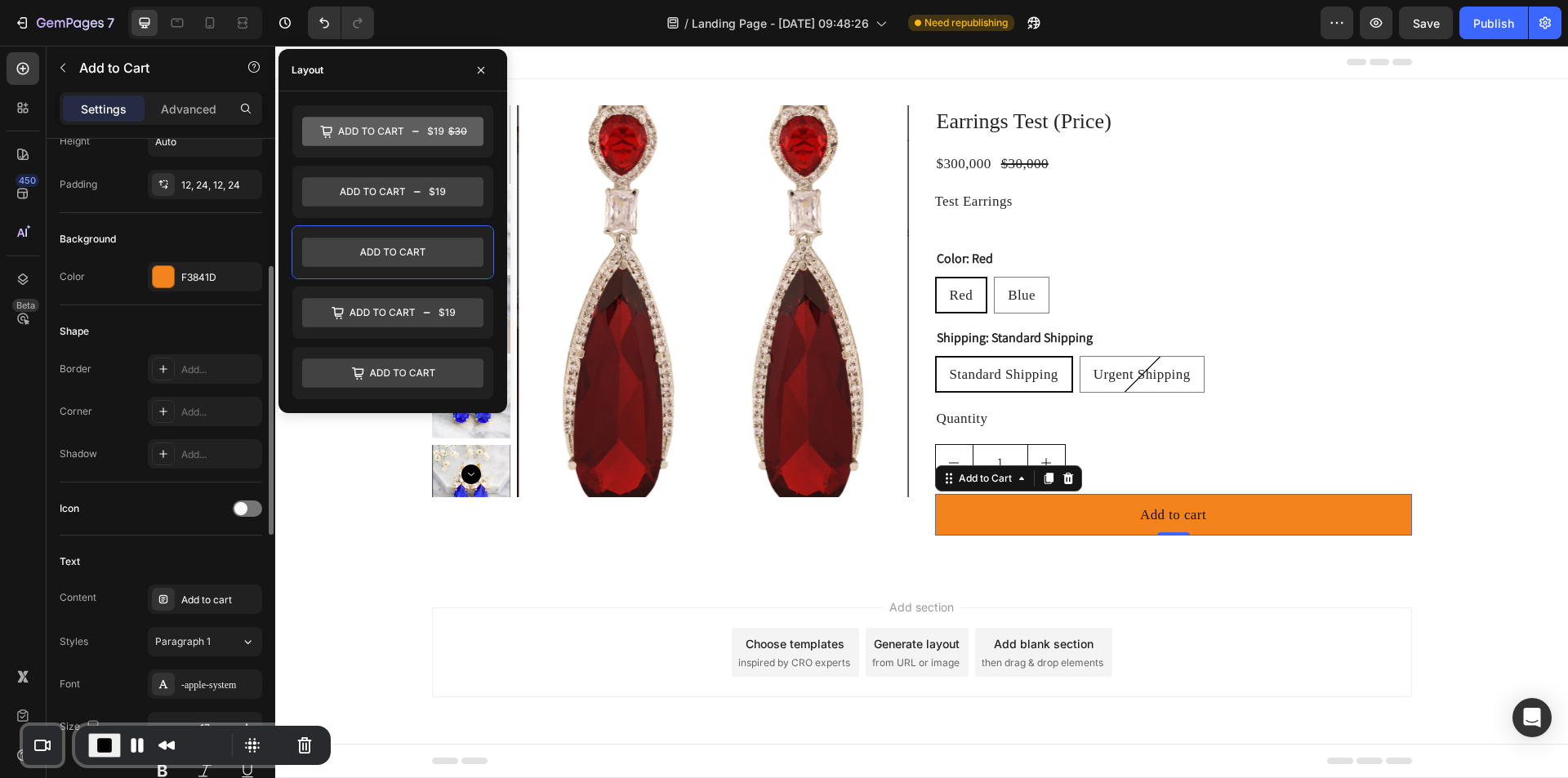
scroll to position [571, 0]
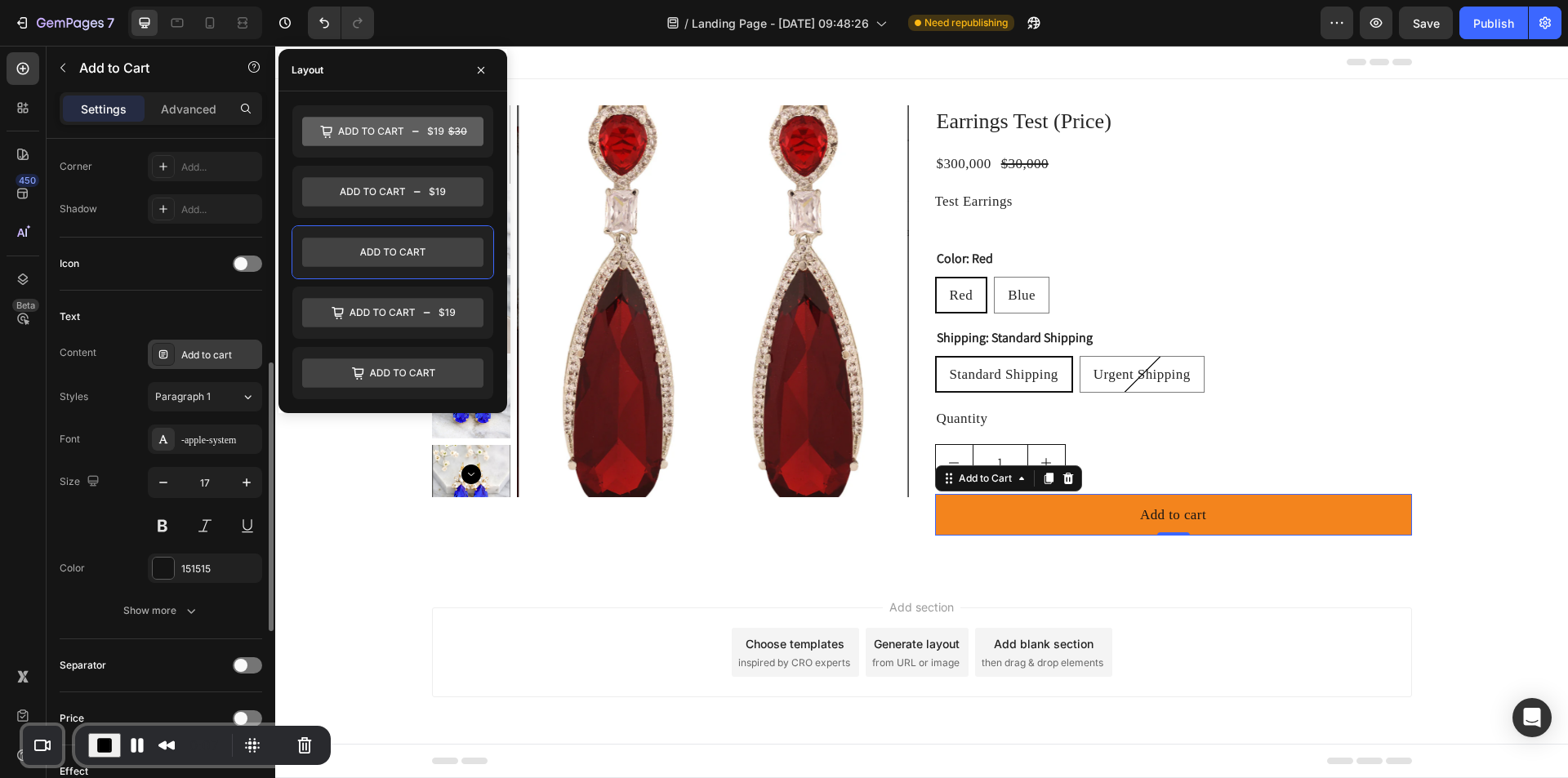
click at [199, 358] on div "Add to cart" at bounding box center [220, 354] width 77 height 14
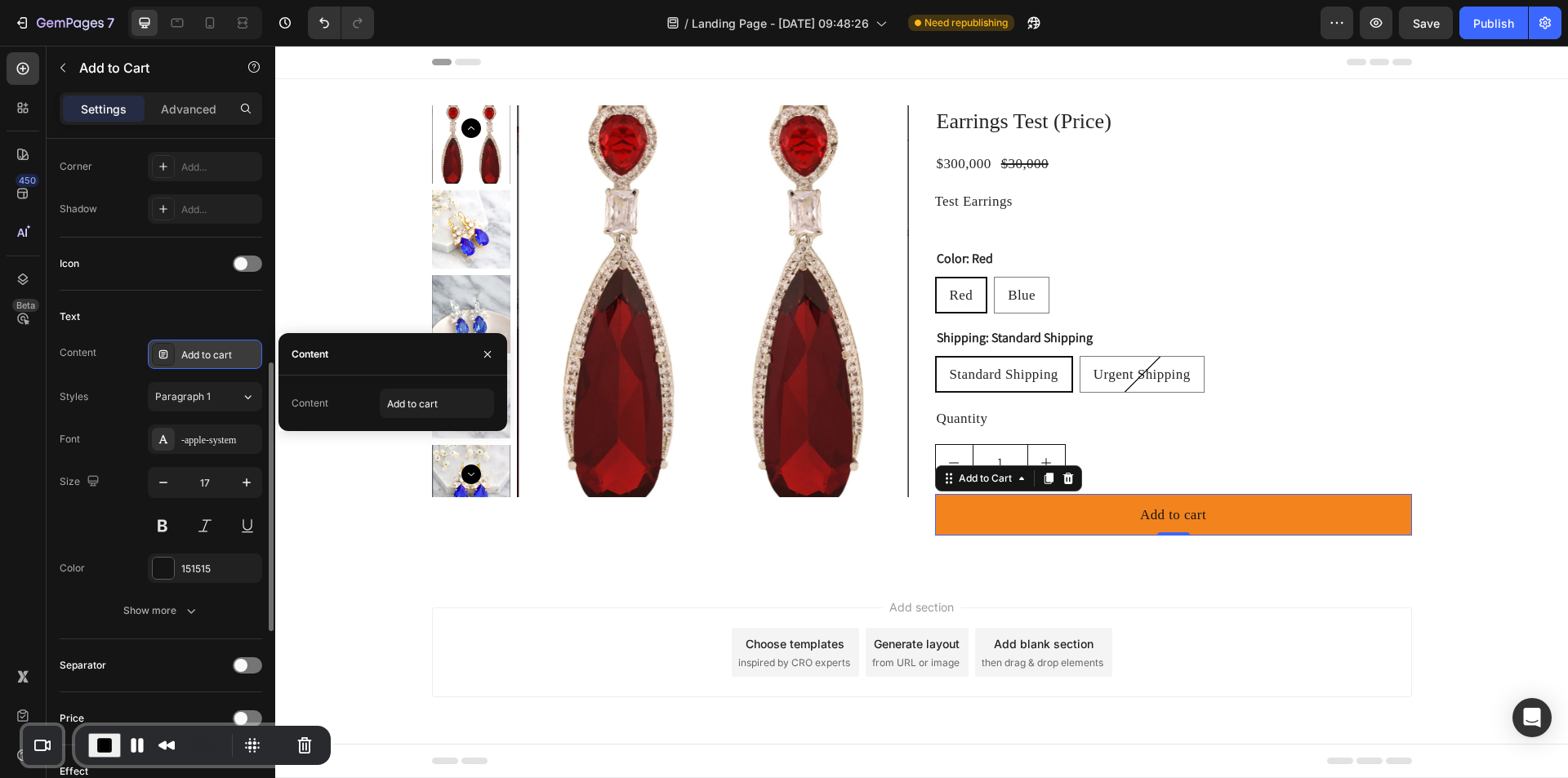
click at [199, 358] on div "Add to cart" at bounding box center [220, 354] width 77 height 14
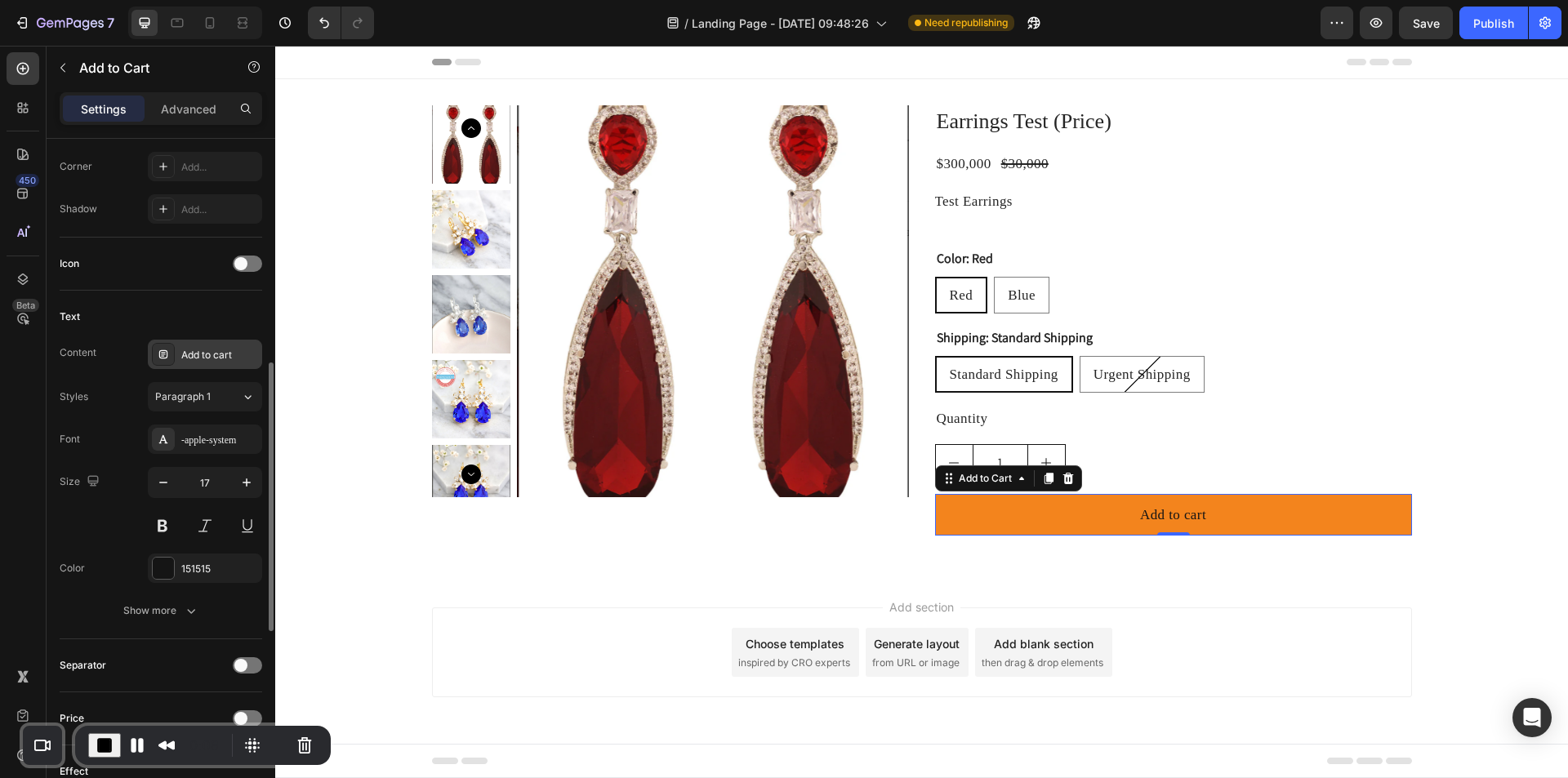
click at [199, 342] on div "Add to cart" at bounding box center [204, 354] width 114 height 30
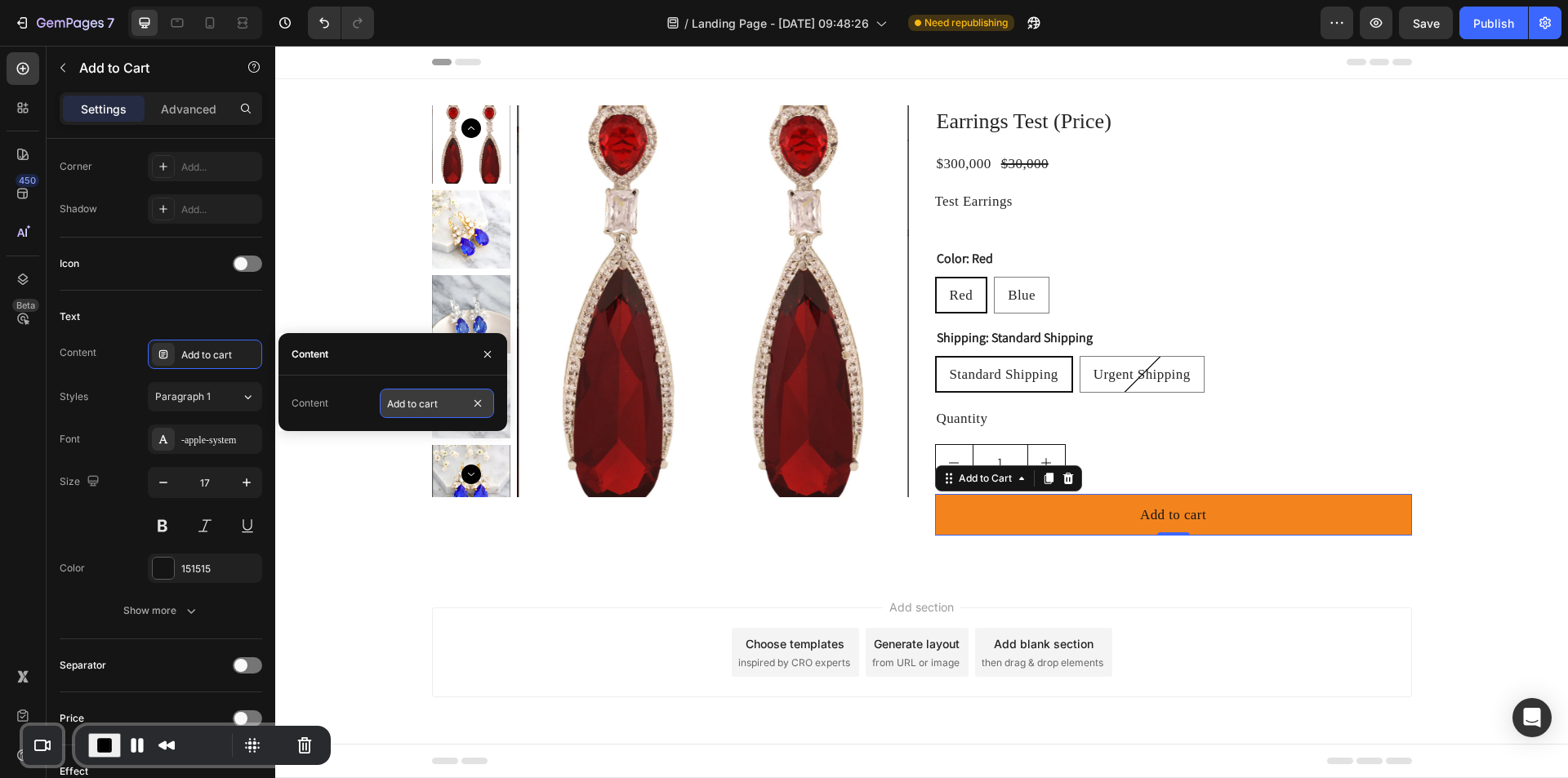
click at [422, 410] on input "Add to cart" at bounding box center [437, 403] width 114 height 30
type input "BUY IT NOW"
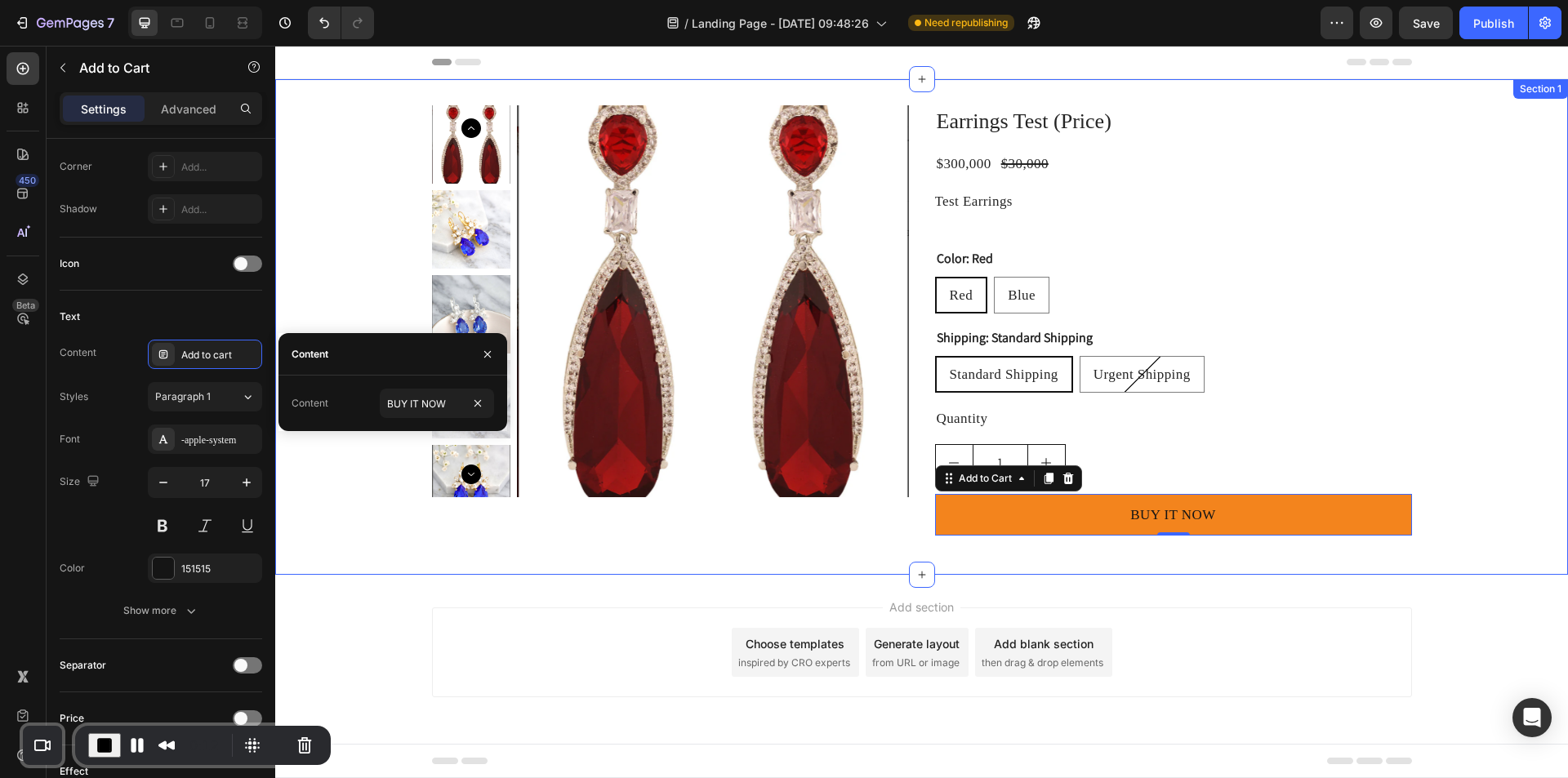
click at [388, 537] on div "Product Images Earrings Test (Price) Product Title $300,000 Product Price Produ…" at bounding box center [921, 326] width 1292 height 443
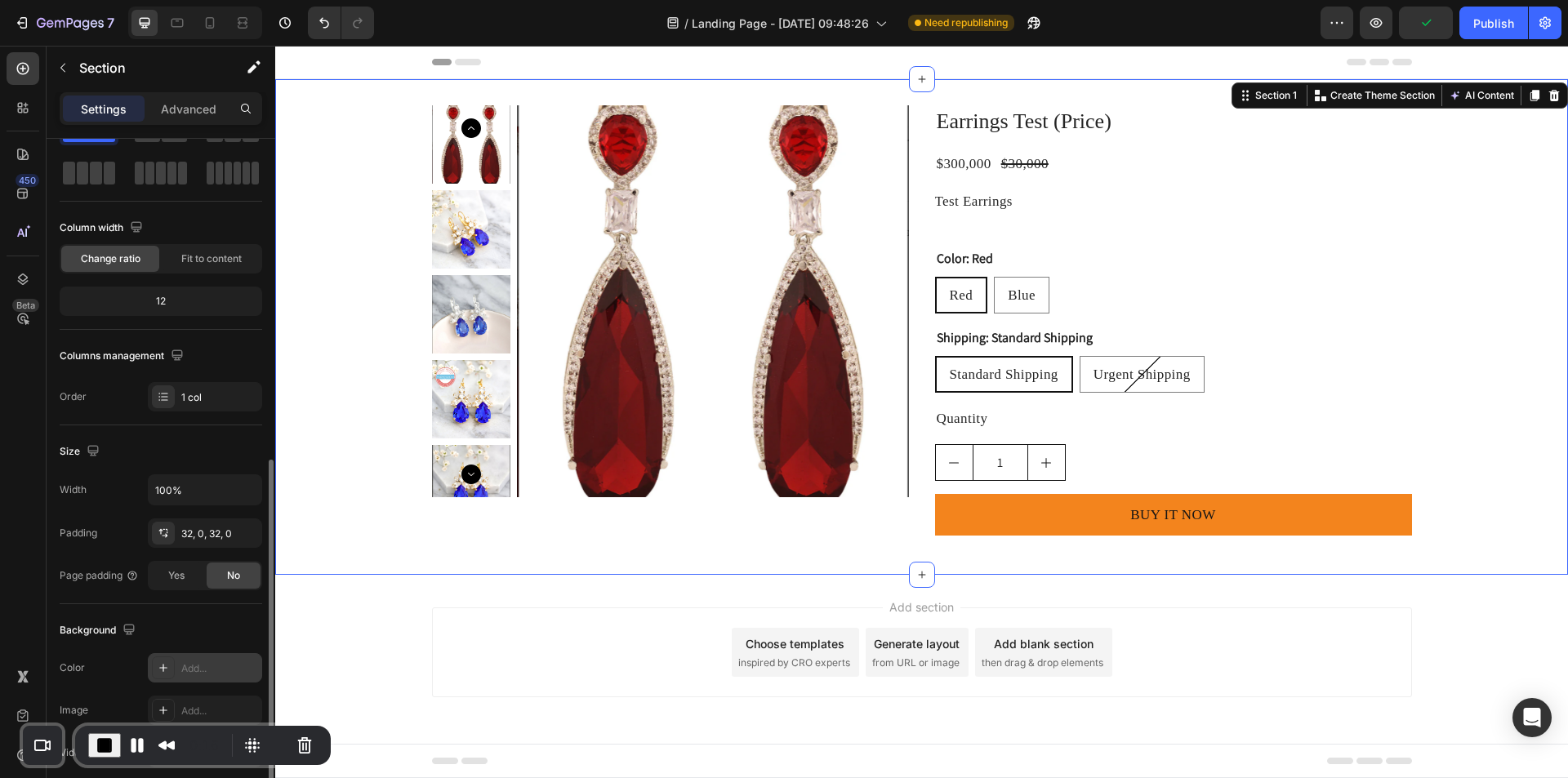
scroll to position [310, 0]
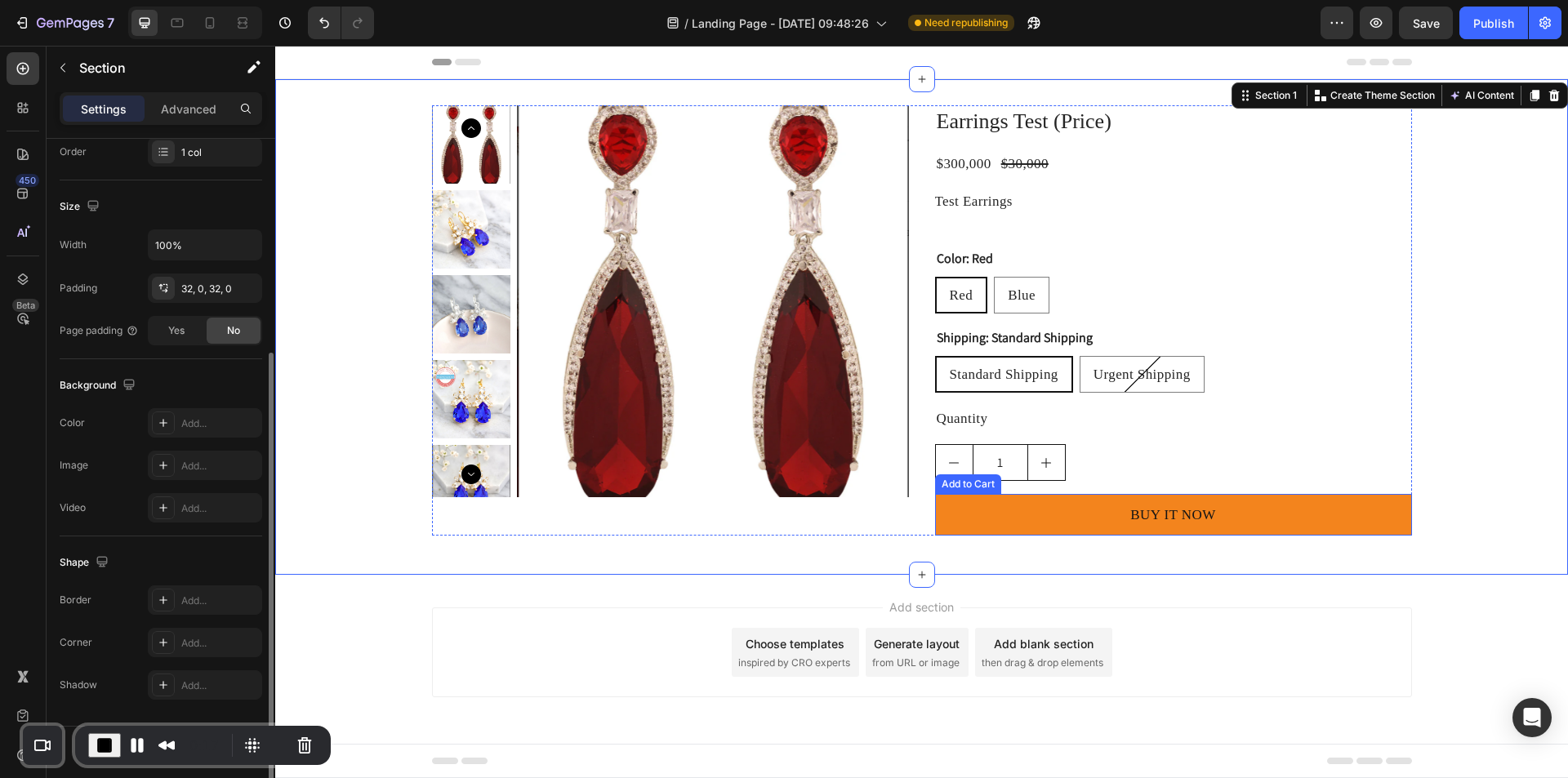
click at [1032, 503] on button "BUY IT NOW" at bounding box center [1173, 514] width 477 height 42
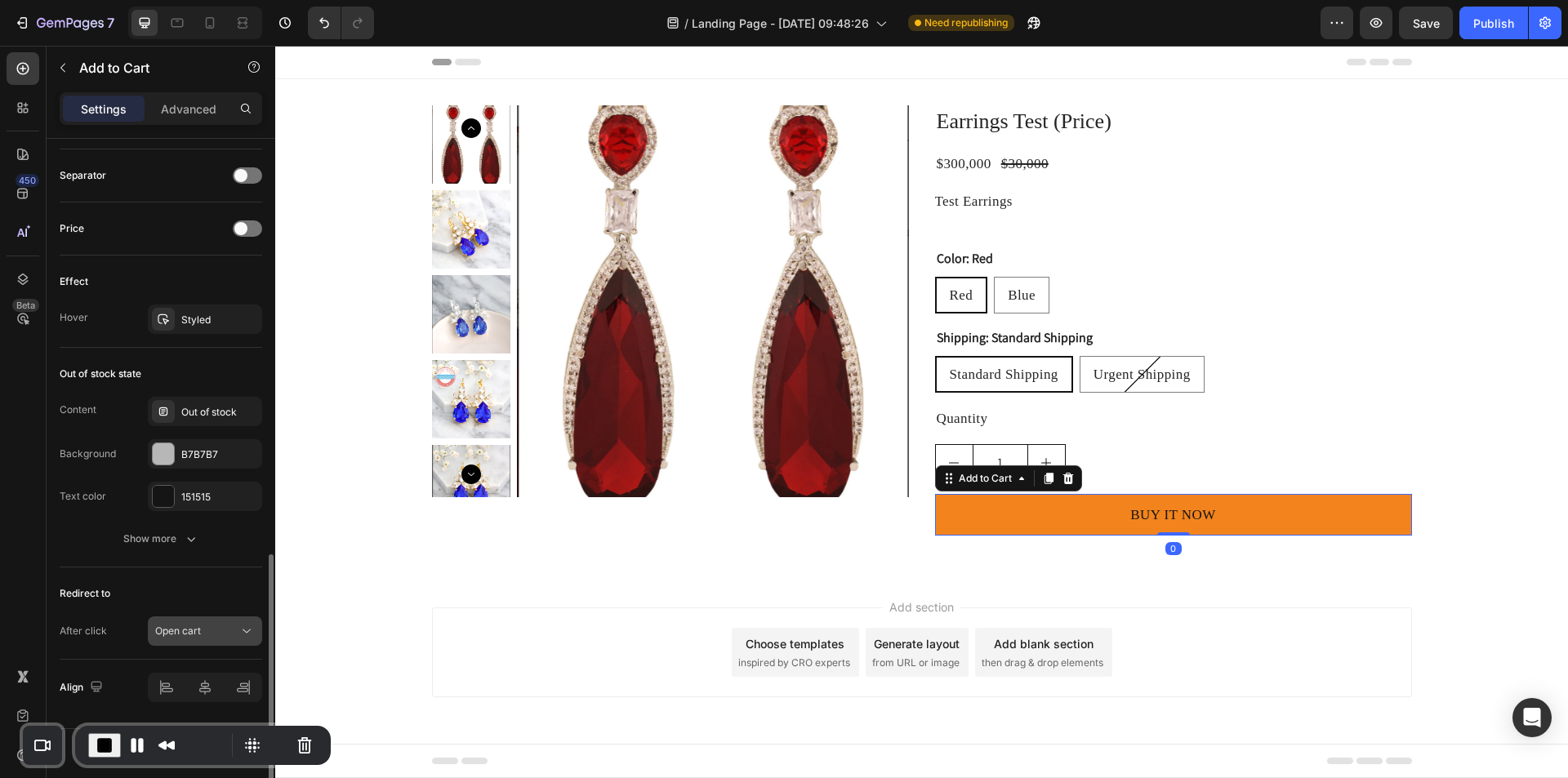
scroll to position [1064, 0]
click at [232, 626] on div "Open cart" at bounding box center [197, 628] width 83 height 14
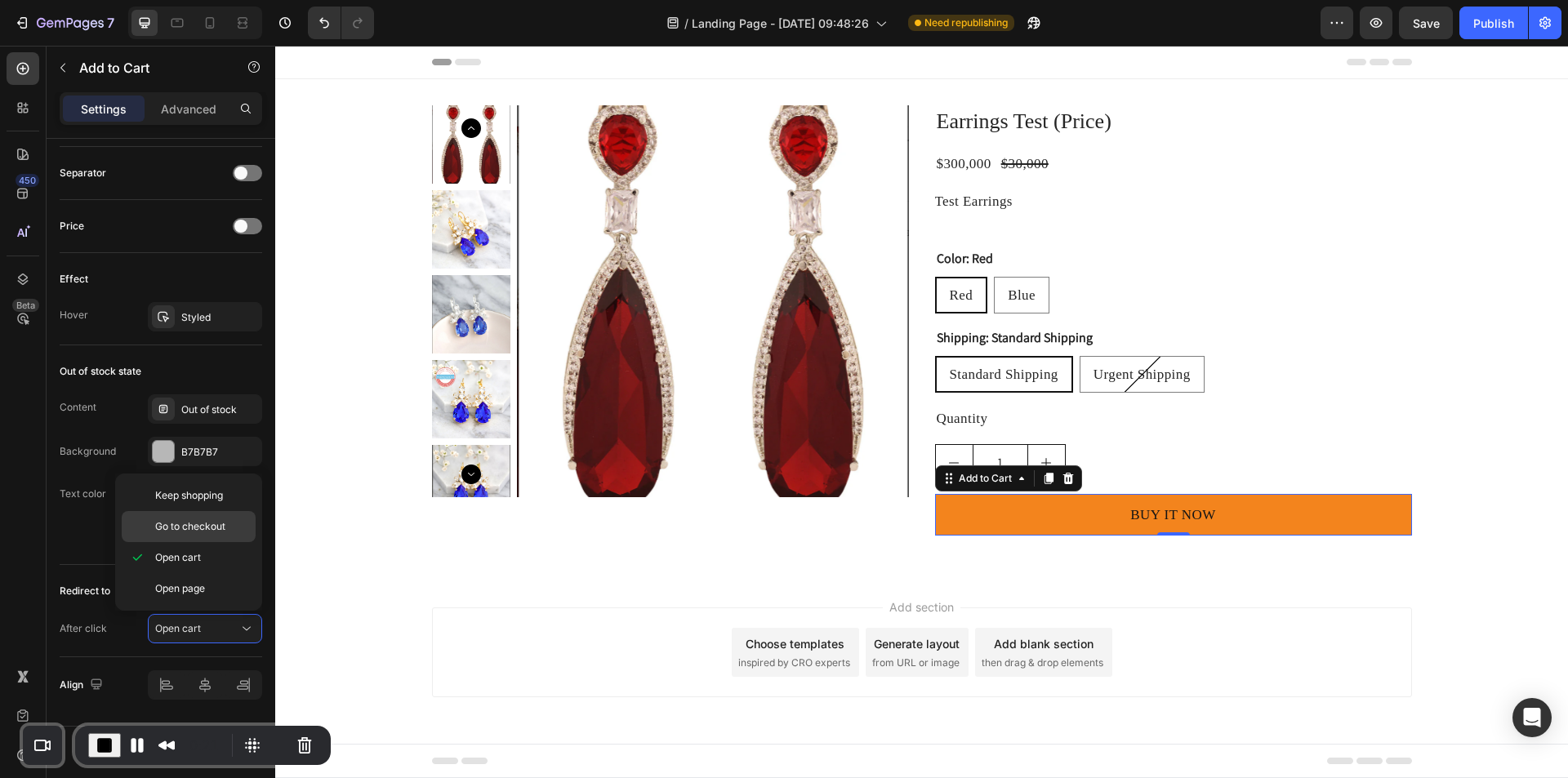
drag, startPoint x: 198, startPoint y: 524, endPoint x: 402, endPoint y: 544, distance: 205.0
click at [198, 524] on span "Go to checkout" at bounding box center [190, 525] width 70 height 14
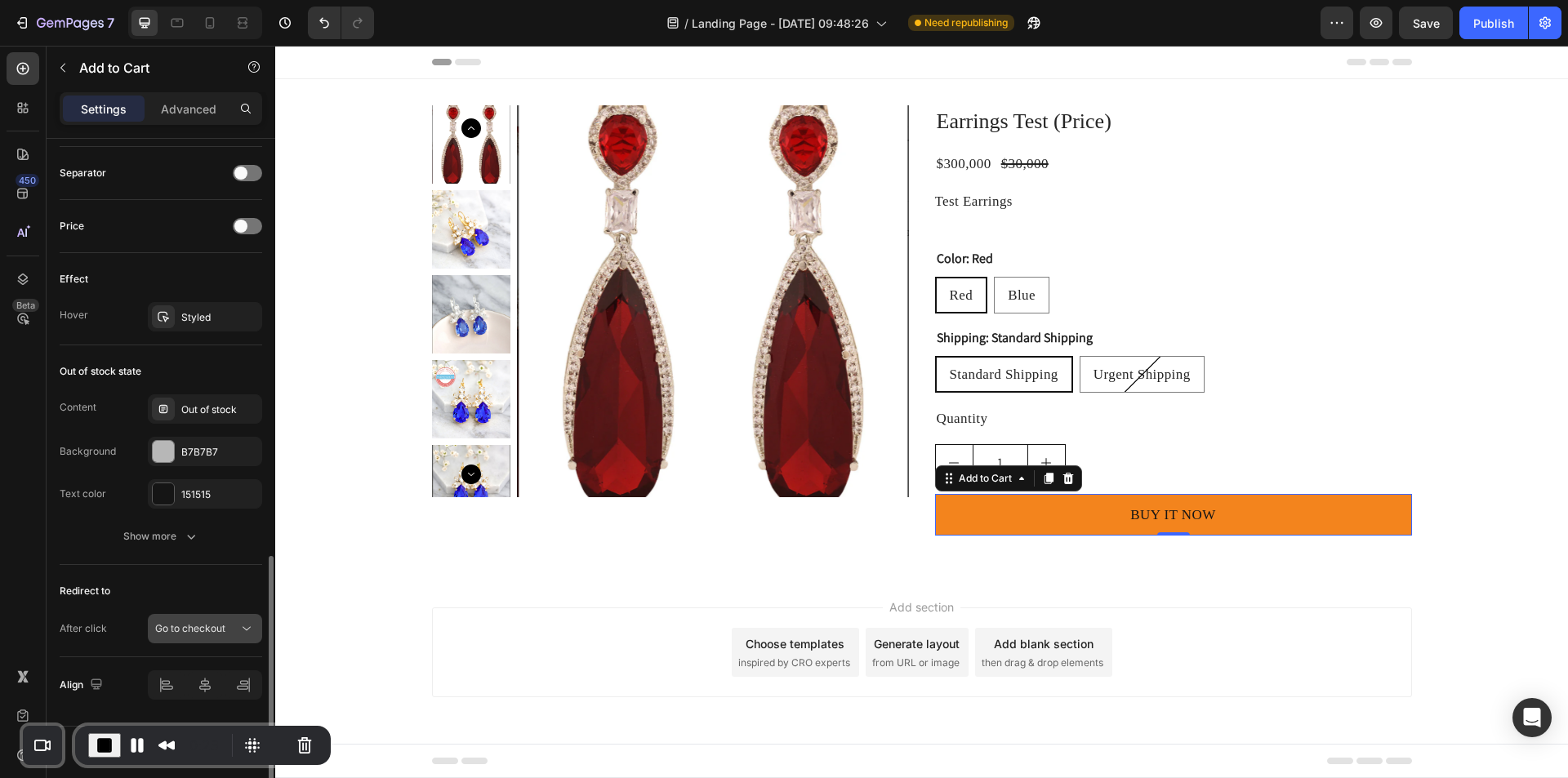
click at [172, 624] on span "Go to checkout" at bounding box center [190, 628] width 70 height 12
drag, startPoint x: 98, startPoint y: 735, endPoint x: 189, endPoint y: 635, distance: 135.2
click at [99, 736] on span "End Recording" at bounding box center [104, 744] width 20 height 19
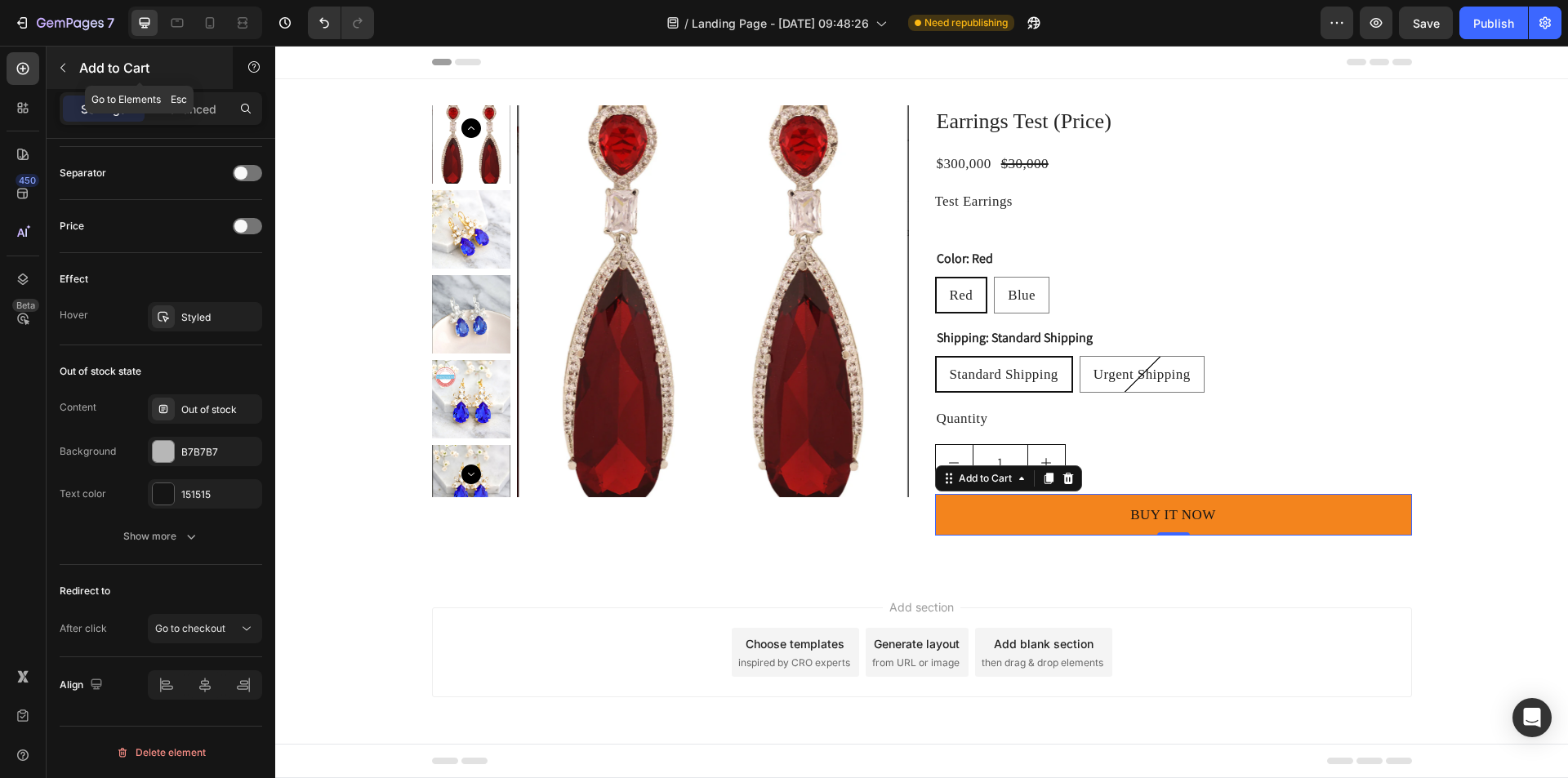
click at [56, 71] on icon "button" at bounding box center [62, 67] width 13 height 13
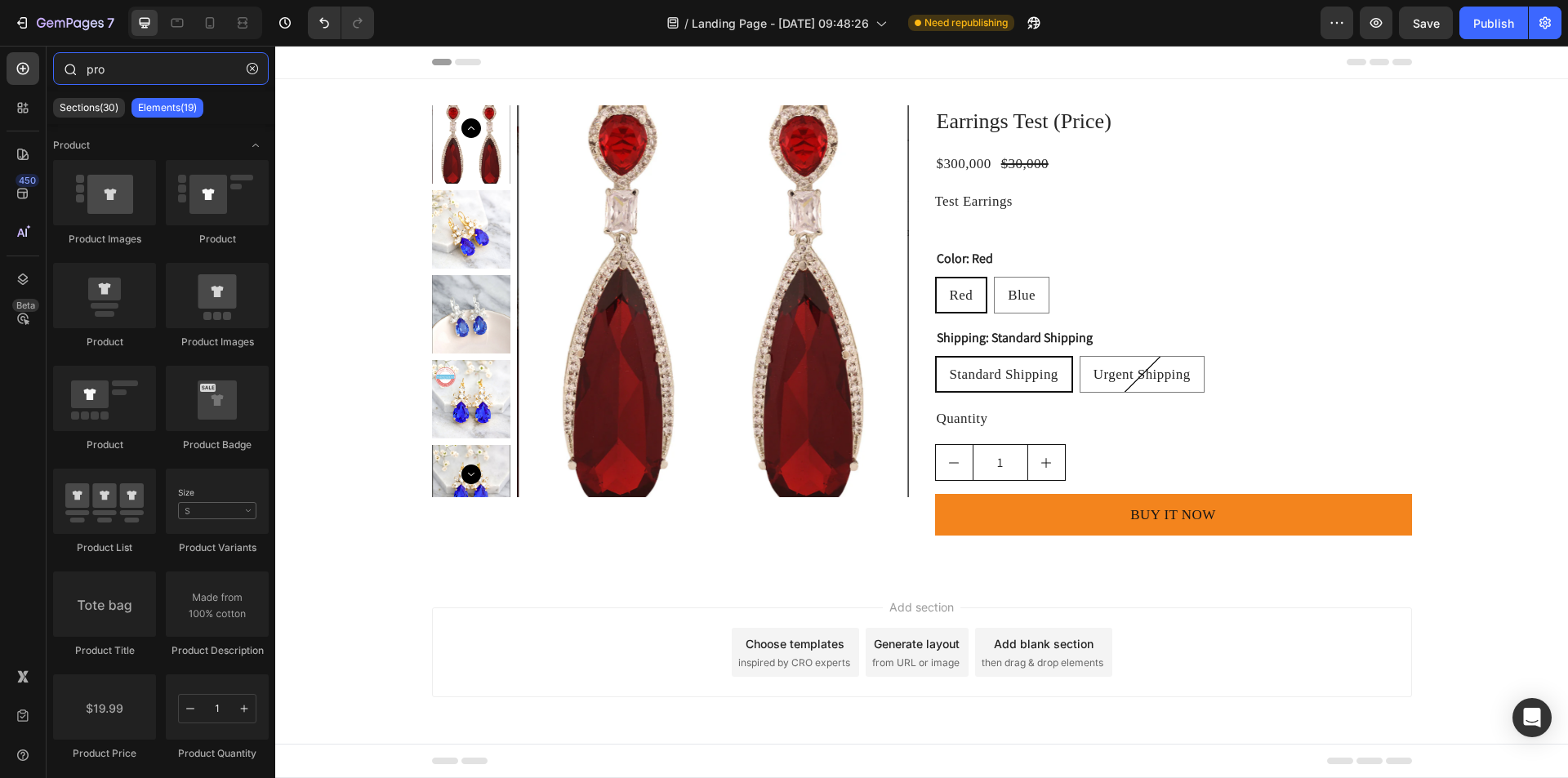
click at [186, 68] on input "pro" at bounding box center [161, 69] width 215 height 33
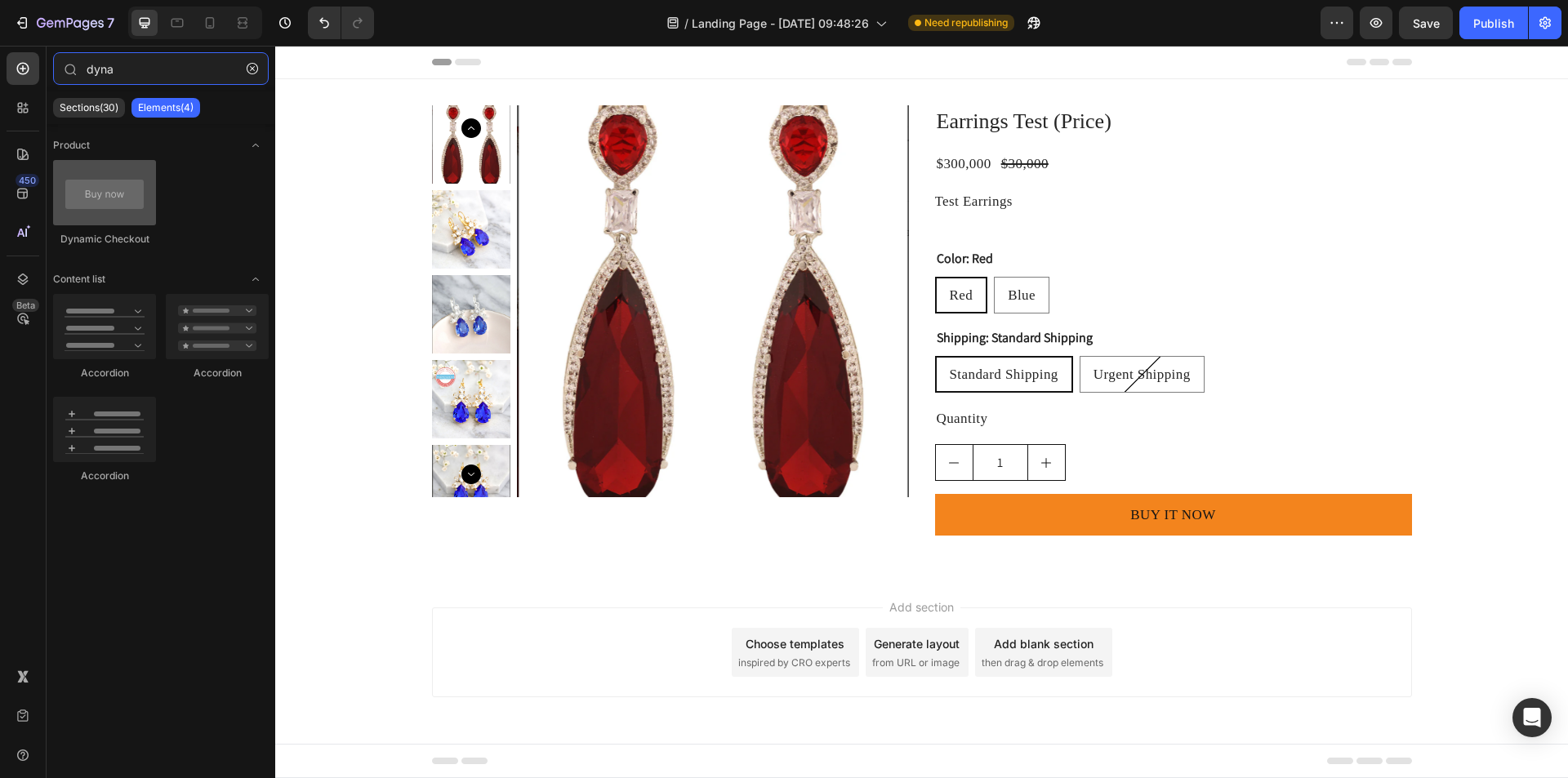
type input "dyna"
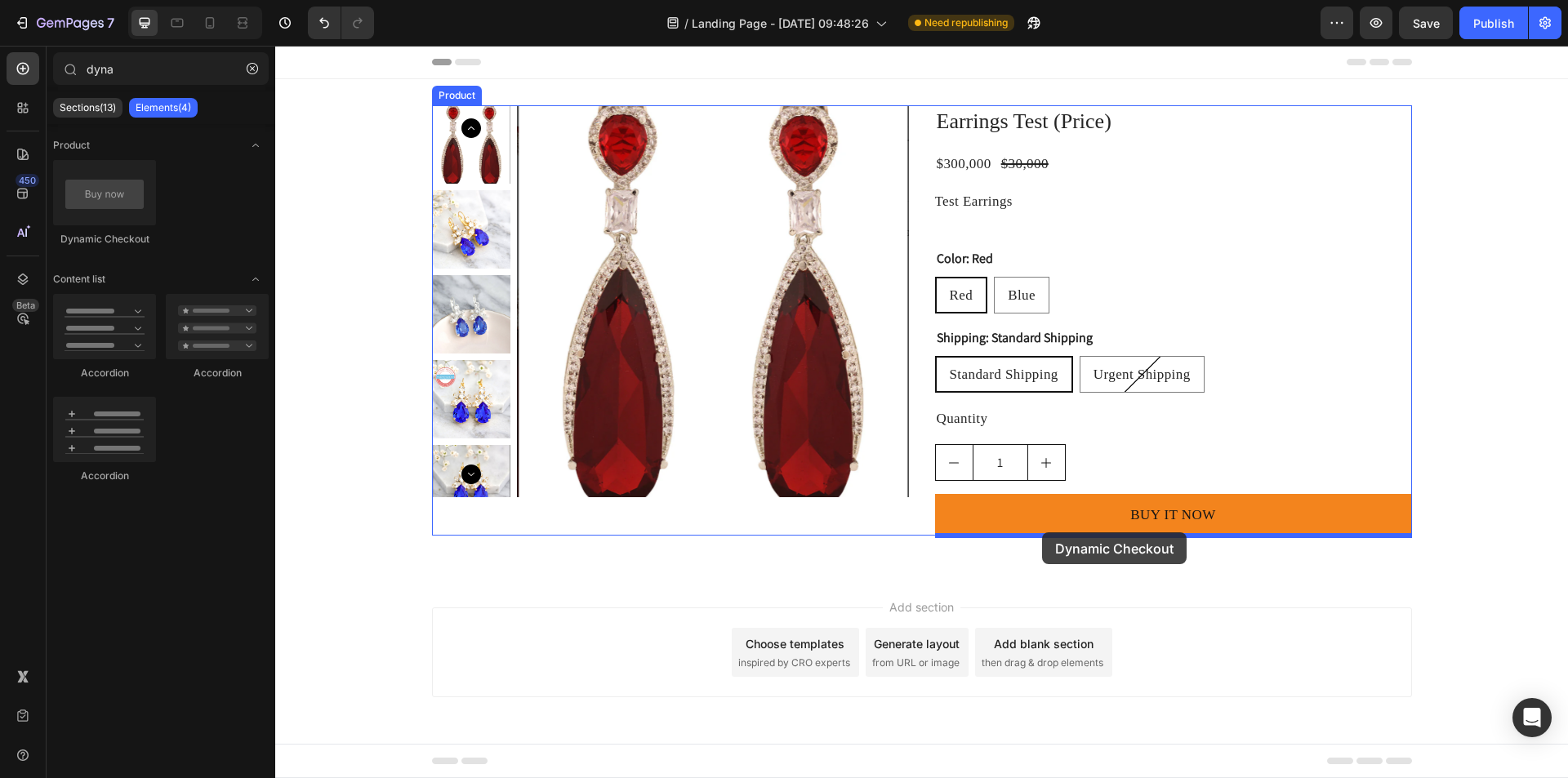
drag, startPoint x: 381, startPoint y: 237, endPoint x: 1047, endPoint y: 582, distance: 750.1
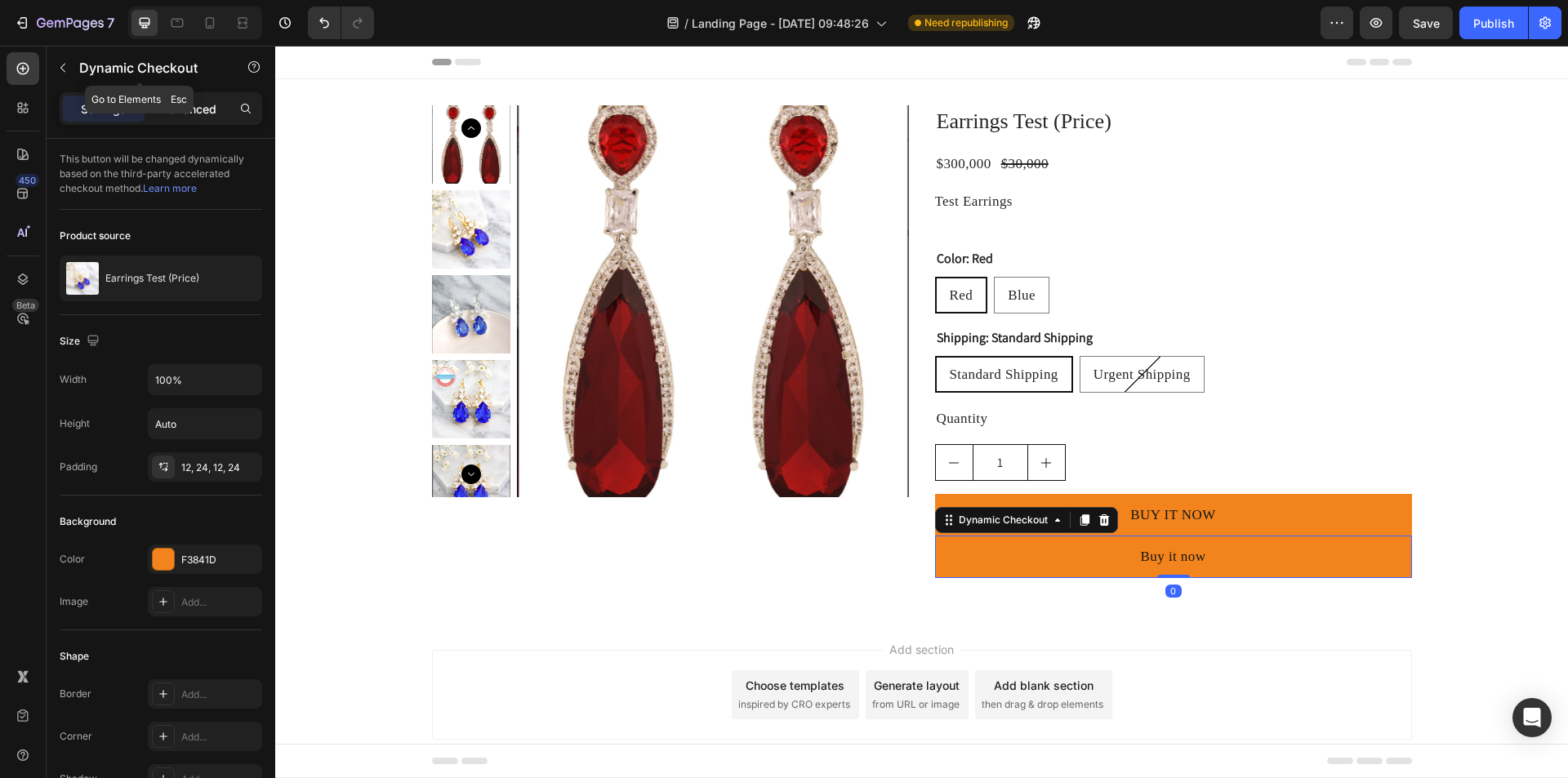
click at [187, 108] on p "Advanced" at bounding box center [188, 108] width 55 height 17
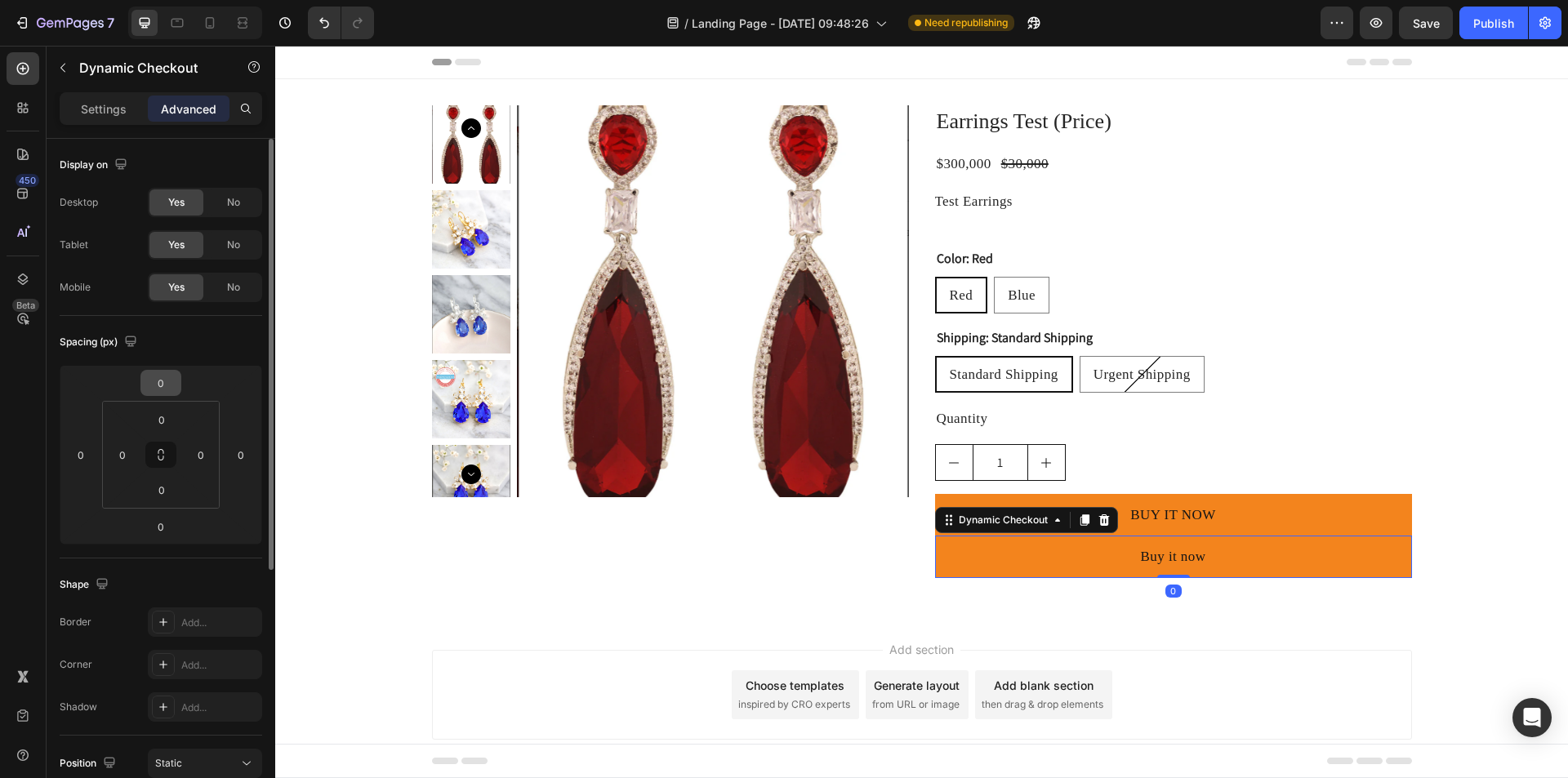
click at [172, 392] on input "0" at bounding box center [160, 382] width 33 height 25
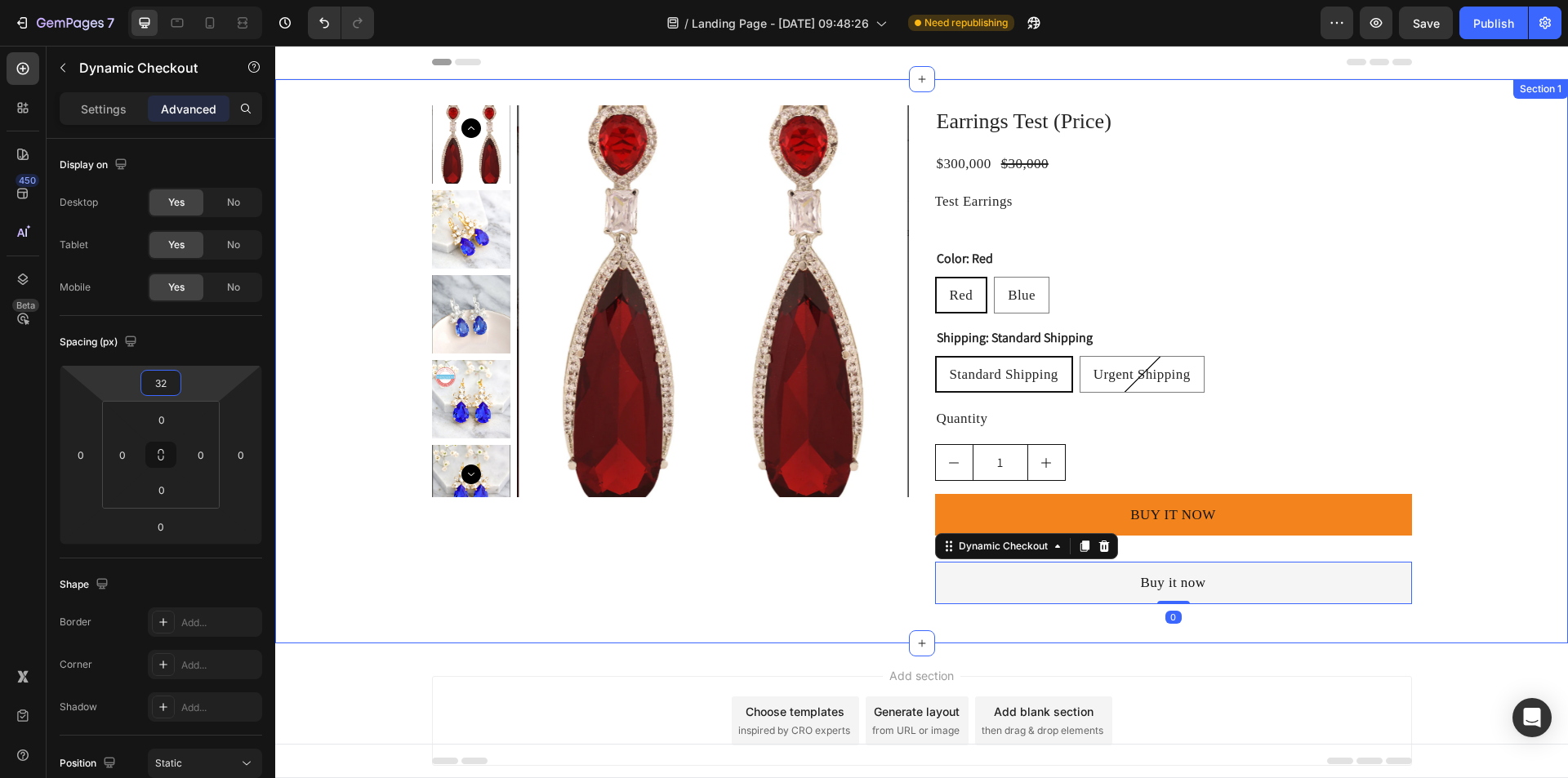
type input "32"
click at [998, 586] on button "Buy it now" at bounding box center [1173, 581] width 477 height 42
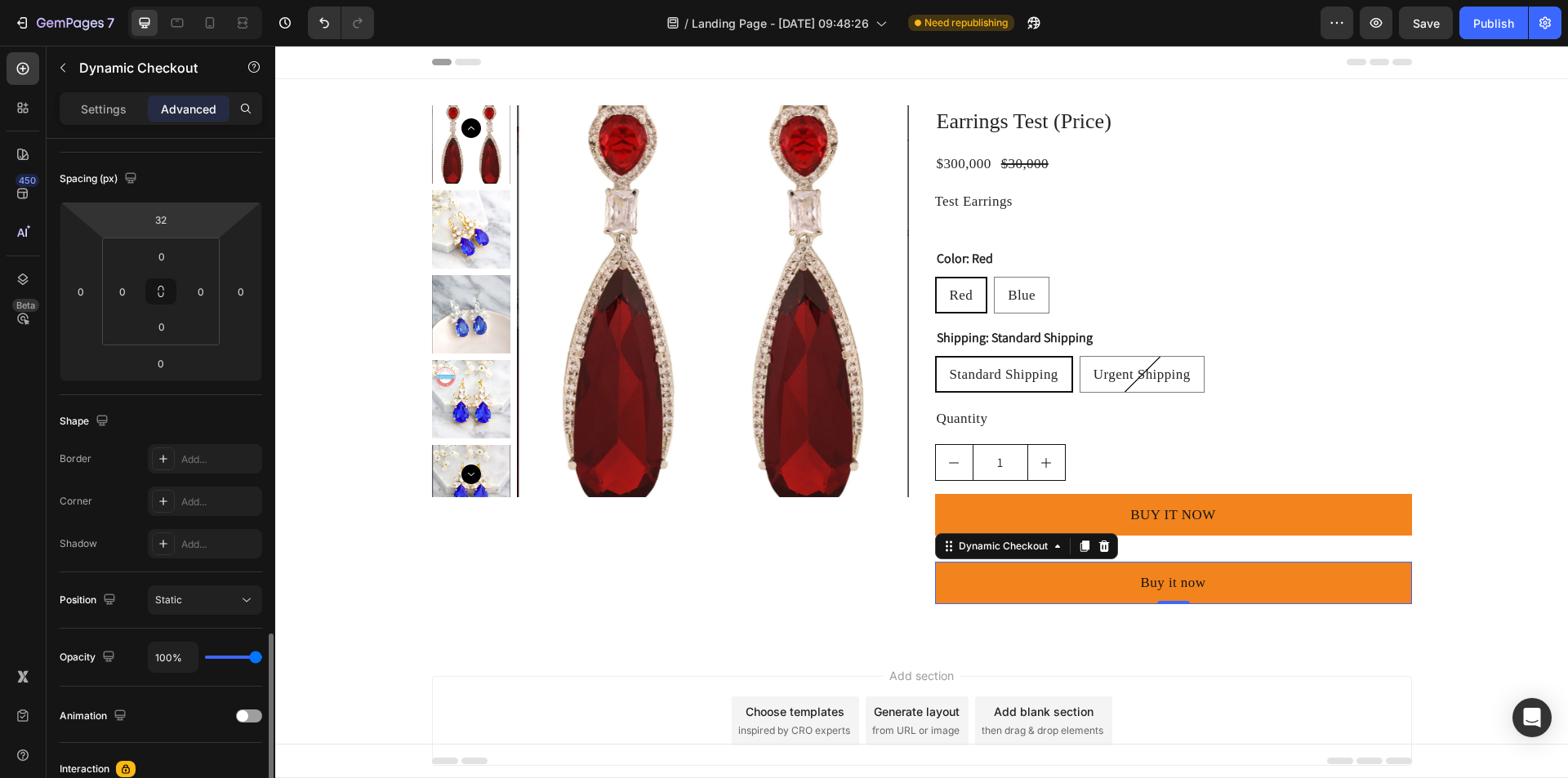
scroll to position [403, 0]
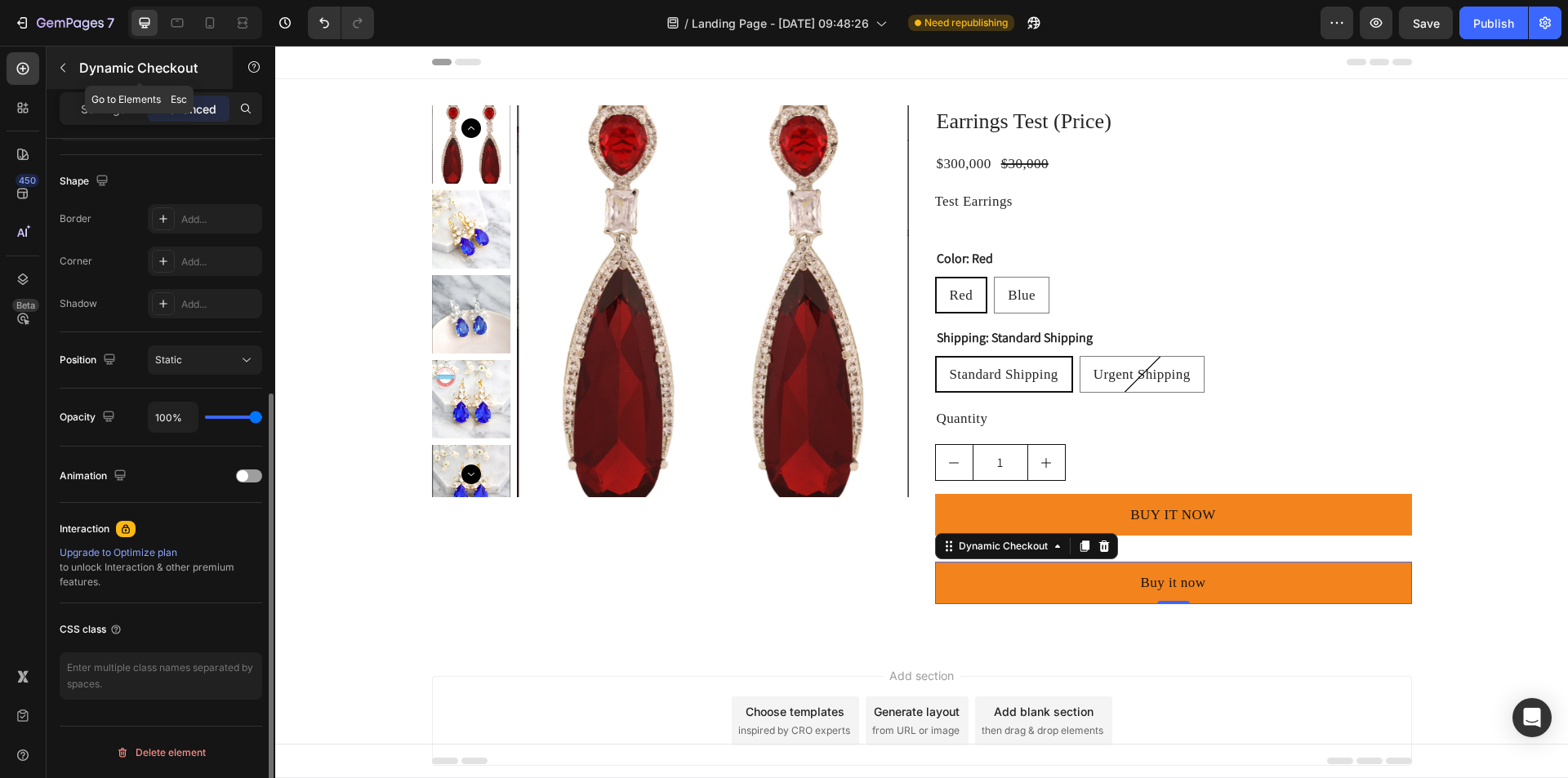
click at [55, 69] on button "button" at bounding box center [63, 68] width 26 height 26
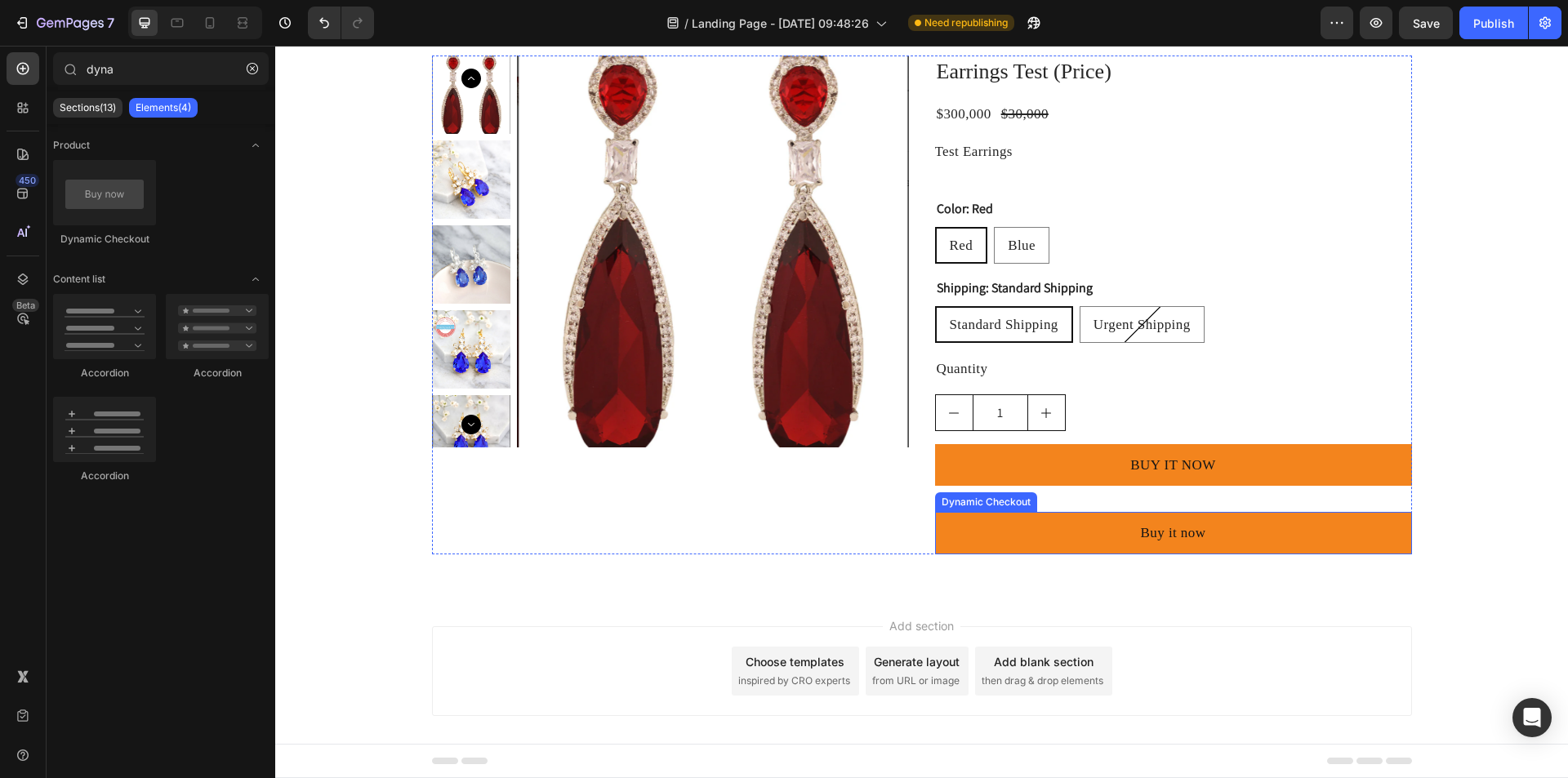
scroll to position [66, 0]
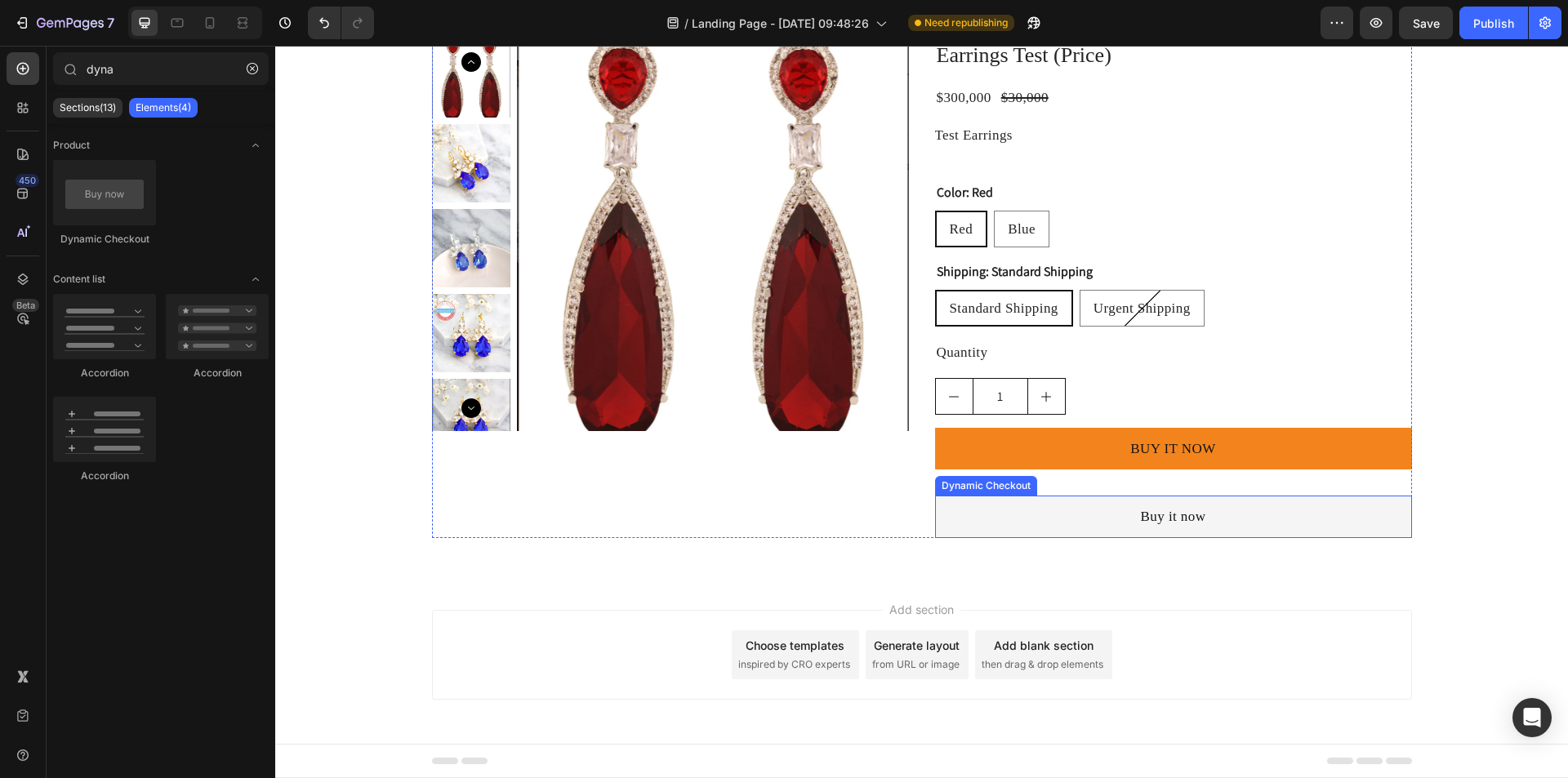
click at [958, 512] on button "Buy it now" at bounding box center [1173, 515] width 477 height 42
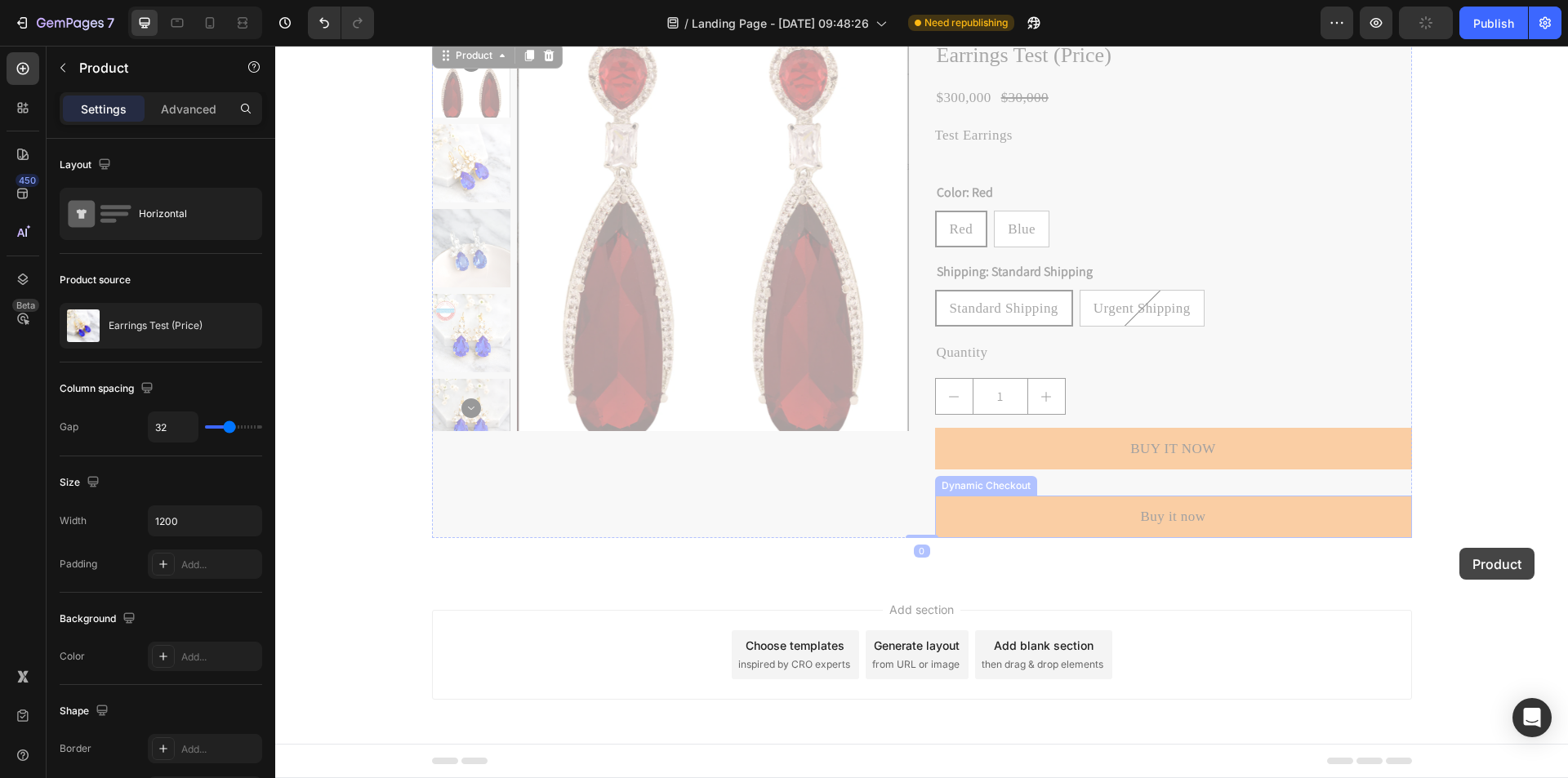
drag, startPoint x: 1371, startPoint y: 525, endPoint x: 1378, endPoint y: 542, distance: 18.4
click at [1459, 547] on div "Header Product Images Earrings Test (Price) Product Title $300,000 Product Pric…" at bounding box center [921, 379] width 1292 height 798
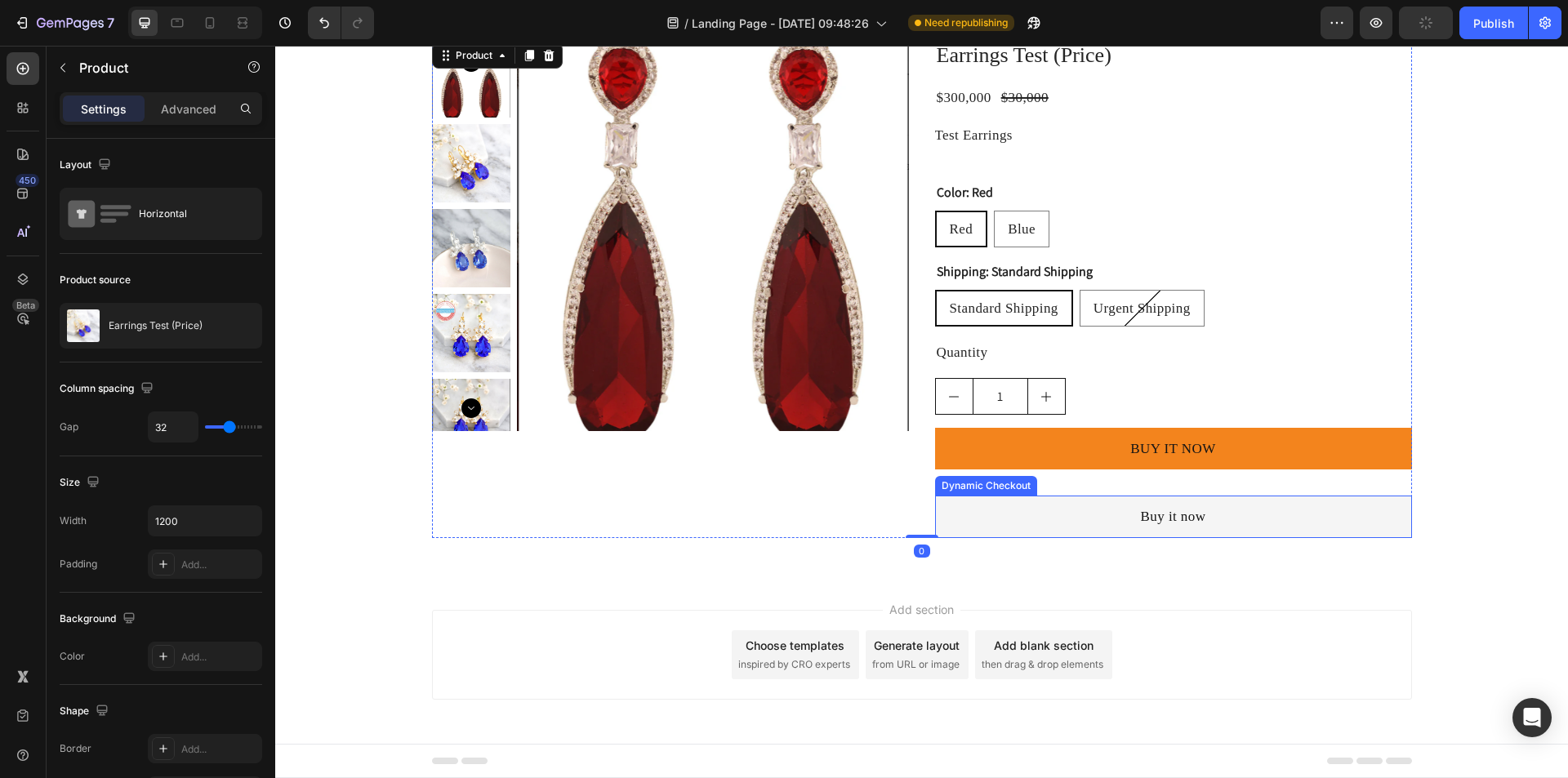
click at [983, 515] on button "Buy it now" at bounding box center [1173, 515] width 477 height 42
